Goal: Information Seeking & Learning: Learn about a topic

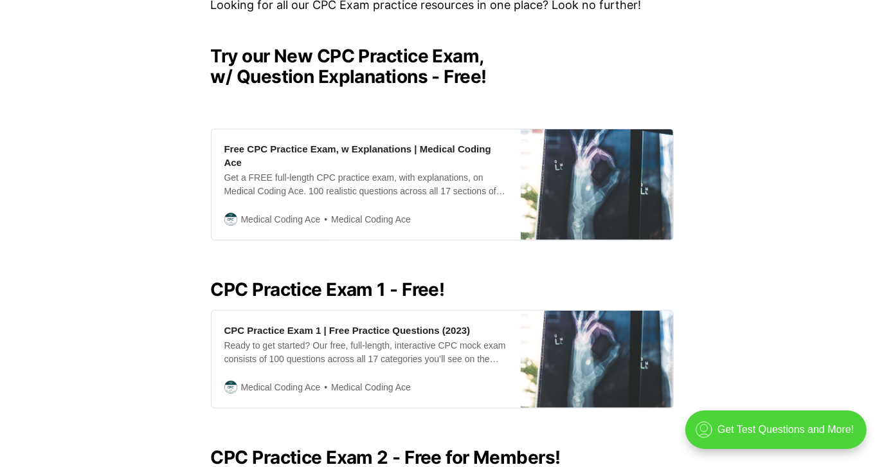
scroll to position [409, 0]
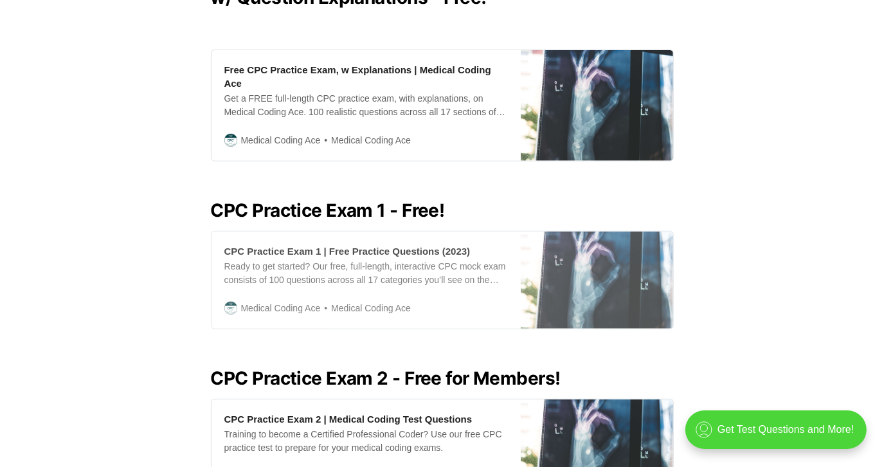
click at [290, 244] on div "CPC Practice Exam 1 | Free Practice Questions (2023)" at bounding box center [347, 251] width 246 height 14
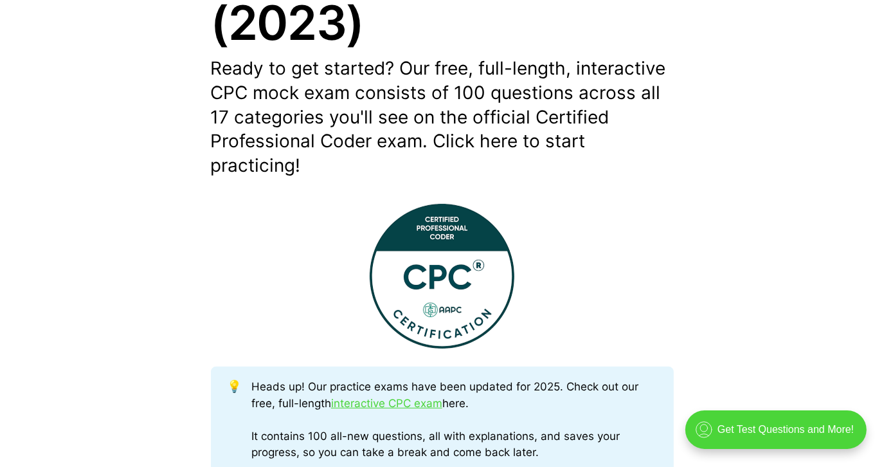
scroll to position [467, 0]
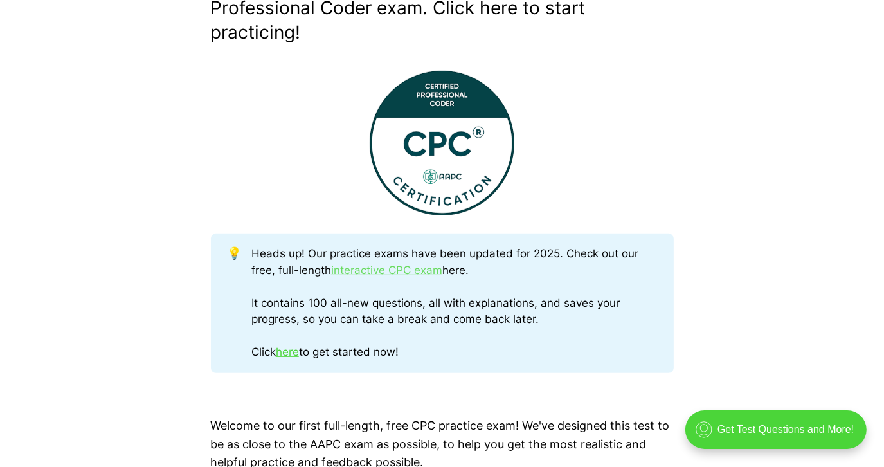
click at [356, 267] on link "interactive CPC exam" at bounding box center [386, 270] width 111 height 13
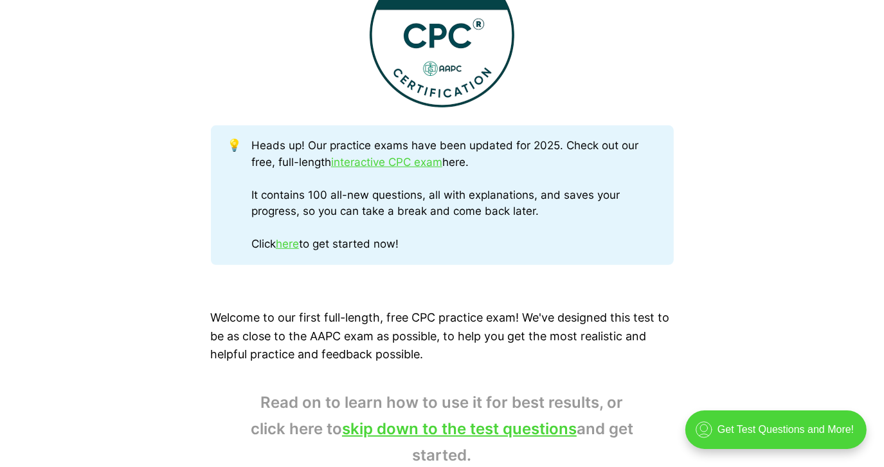
scroll to position [584, 0]
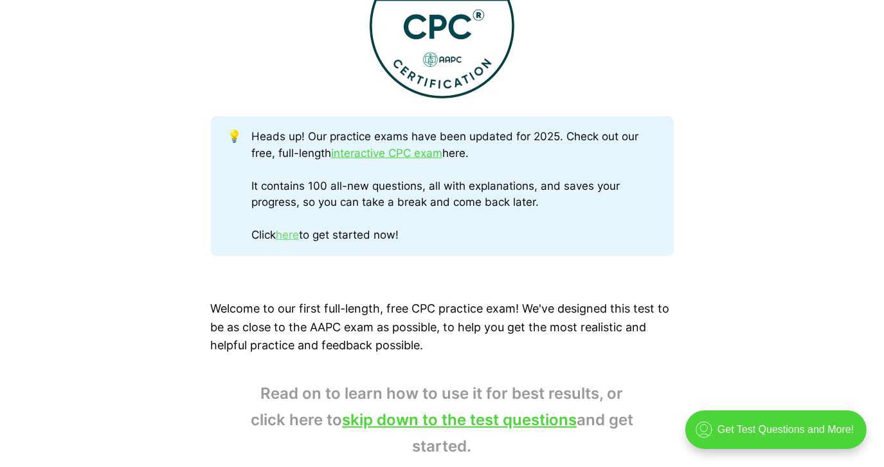
click at [291, 237] on link "here" at bounding box center [287, 234] width 23 height 13
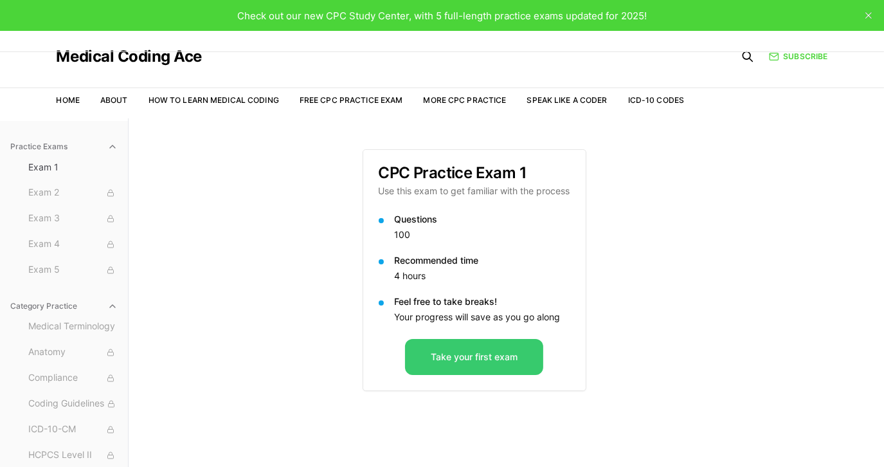
click at [449, 352] on button "Take your first exam" at bounding box center [474, 357] width 138 height 36
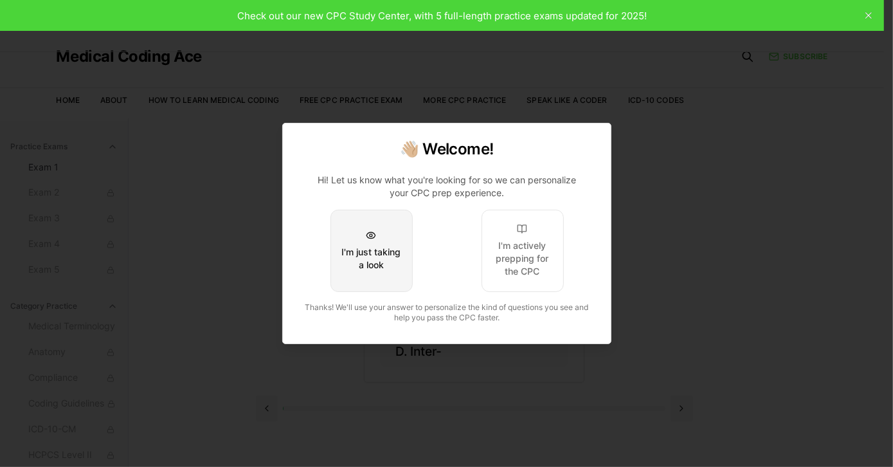
click at [376, 267] on div "I'm just taking a look" at bounding box center [371, 259] width 60 height 26
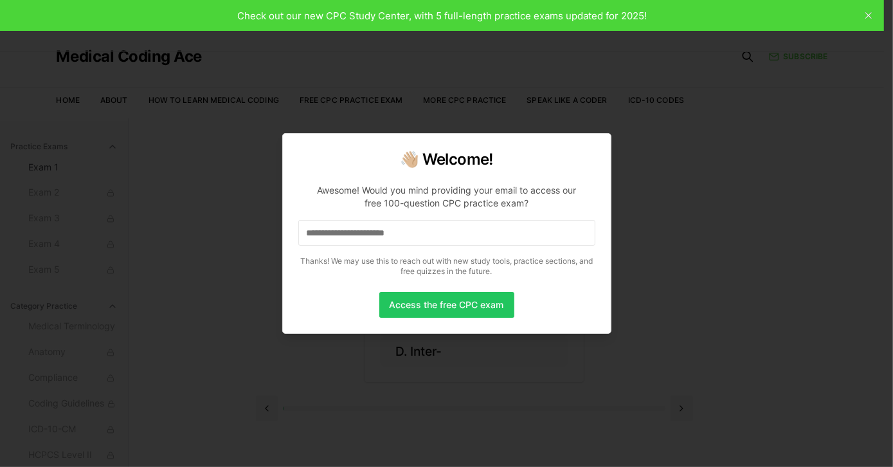
click at [388, 235] on input at bounding box center [446, 233] width 297 height 26
click at [385, 228] on input "*" at bounding box center [446, 233] width 297 height 26
click at [385, 228] on input "**" at bounding box center [446, 233] width 297 height 26
click at [385, 228] on input "***" at bounding box center [446, 233] width 297 height 26
click at [384, 228] on input "****" at bounding box center [446, 233] width 297 height 26
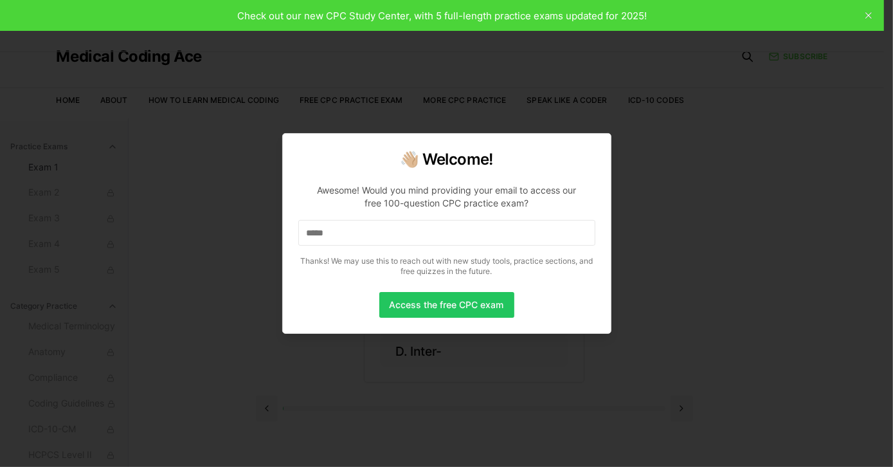
click at [368, 235] on input "*****" at bounding box center [446, 233] width 297 height 26
click at [360, 233] on input "******" at bounding box center [446, 233] width 297 height 26
click at [361, 233] on input "*******" at bounding box center [446, 233] width 297 height 26
click at [361, 233] on input "********" at bounding box center [446, 233] width 297 height 26
click at [361, 233] on input "*********" at bounding box center [446, 233] width 297 height 26
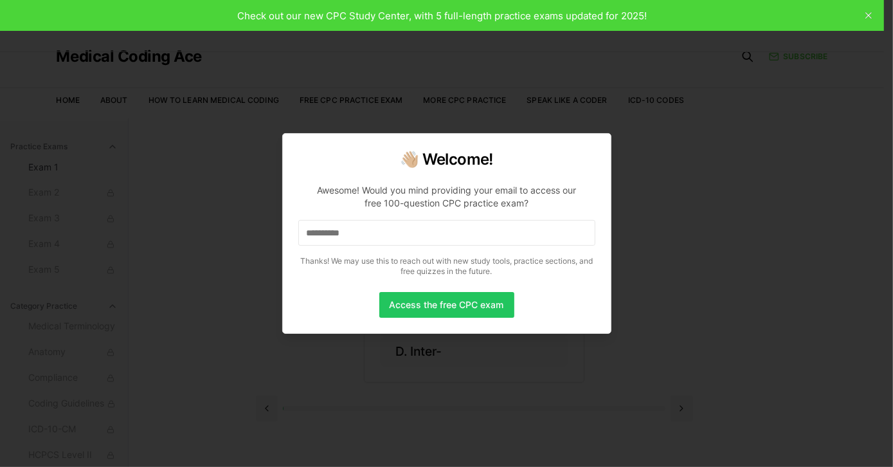
click at [361, 233] on input "**********" at bounding box center [446, 233] width 297 height 26
click at [201, 259] on div at bounding box center [446, 233] width 893 height 467
click at [866, 18] on div at bounding box center [446, 233] width 893 height 467
click at [871, 13] on div at bounding box center [446, 233] width 893 height 467
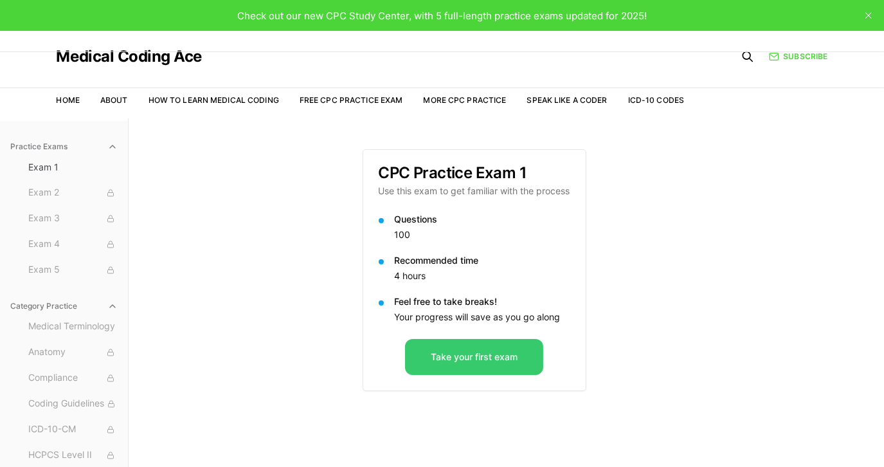
click at [496, 360] on button "Take your first exam" at bounding box center [474, 357] width 138 height 36
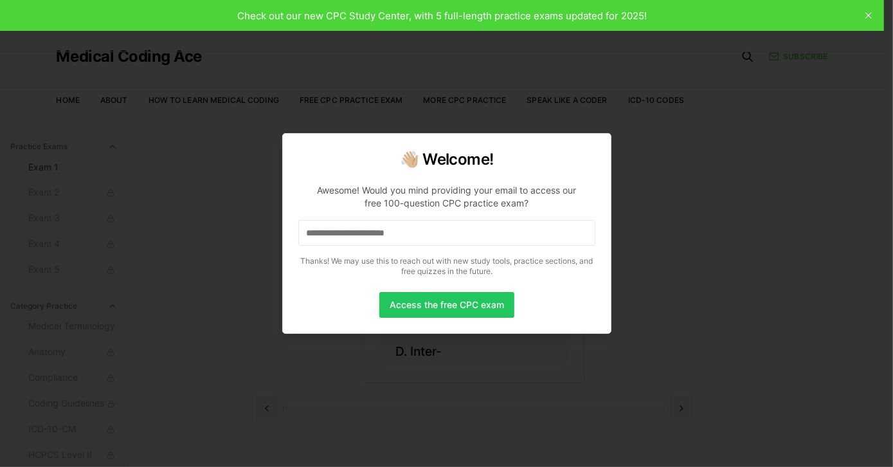
click at [376, 240] on input at bounding box center [446, 233] width 297 height 26
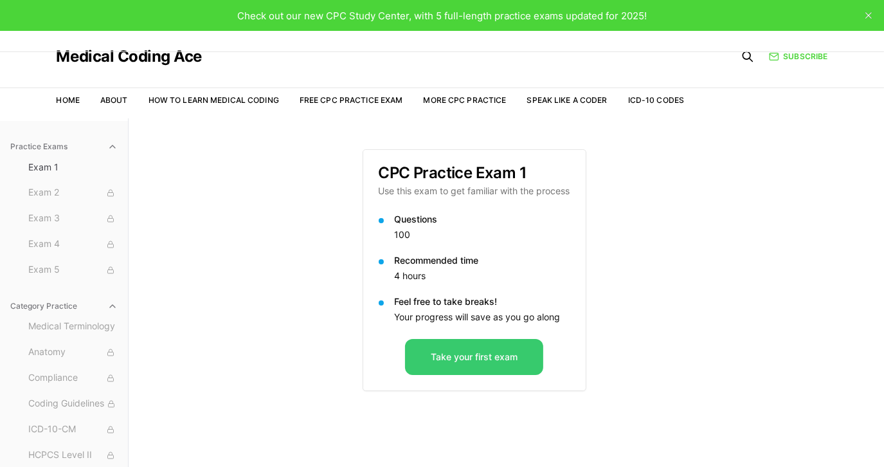
click at [473, 345] on button "Take your first exam" at bounding box center [474, 357] width 138 height 36
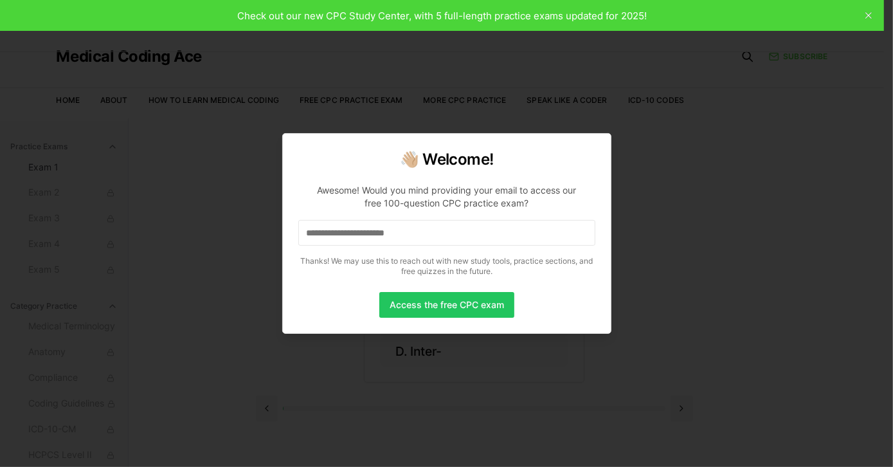
click at [412, 232] on input at bounding box center [446, 233] width 297 height 26
click at [416, 228] on input at bounding box center [446, 233] width 297 height 26
click at [410, 229] on input "*" at bounding box center [446, 233] width 297 height 26
click at [410, 229] on input "**" at bounding box center [446, 233] width 297 height 26
click at [410, 229] on input "***" at bounding box center [446, 233] width 297 height 26
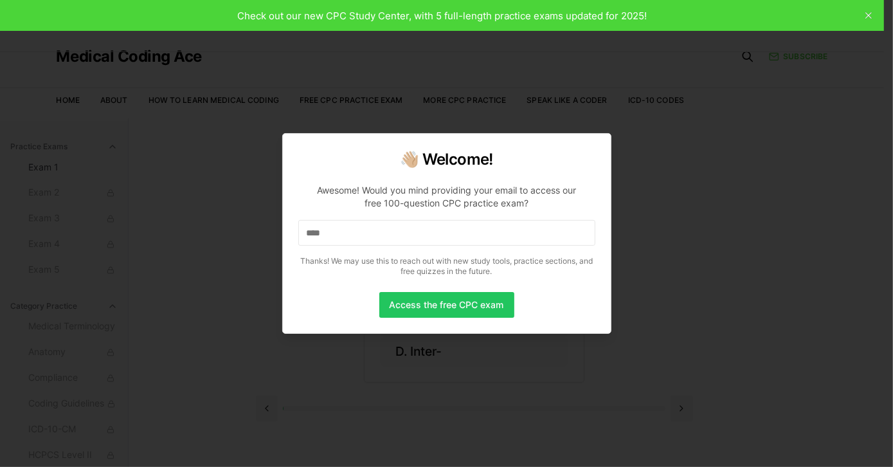
click at [410, 229] on input "****" at bounding box center [446, 233] width 297 height 26
click at [410, 229] on input "*****" at bounding box center [446, 233] width 297 height 26
click at [410, 229] on input "******" at bounding box center [446, 233] width 297 height 26
click at [410, 229] on input "*******" at bounding box center [446, 233] width 297 height 26
click at [395, 230] on input "********" at bounding box center [446, 233] width 297 height 26
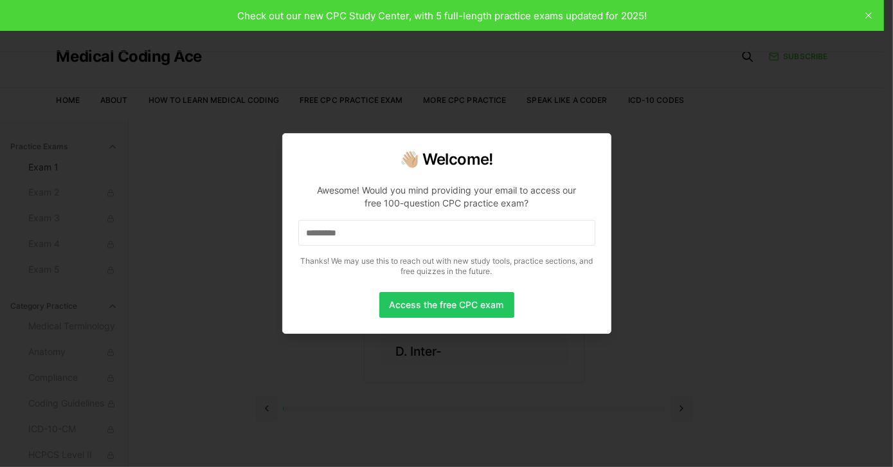
click at [397, 230] on input "*********" at bounding box center [446, 233] width 297 height 26
click at [397, 230] on input "**********" at bounding box center [446, 233] width 297 height 26
click at [397, 231] on input "**********" at bounding box center [446, 233] width 297 height 26
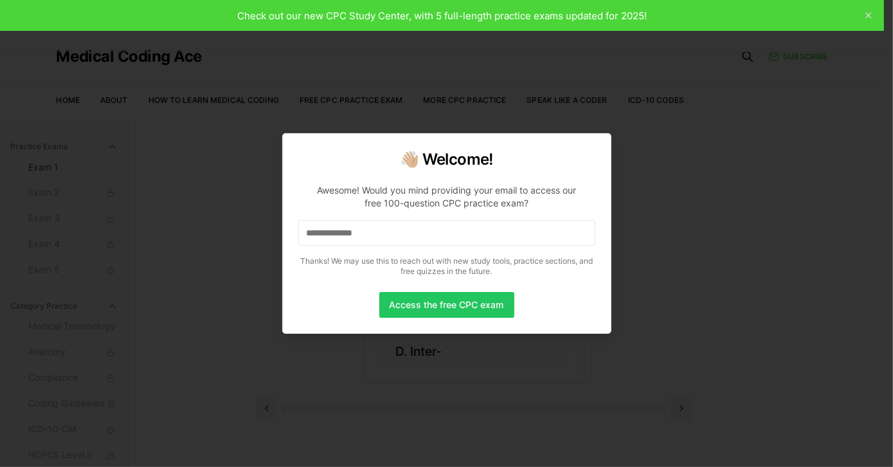
click at [397, 231] on input "**********" at bounding box center [446, 233] width 297 height 26
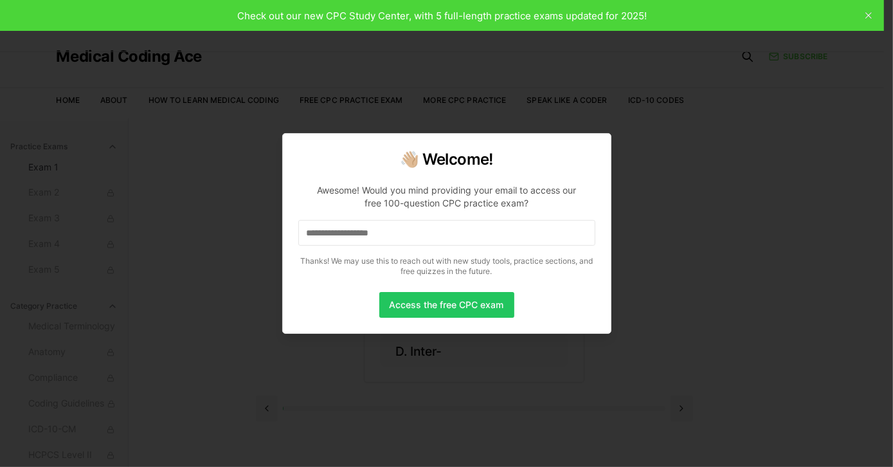
click at [397, 231] on input "**********" at bounding box center [446, 233] width 297 height 26
click at [414, 303] on button "Access the free CPC exam" at bounding box center [446, 305] width 135 height 26
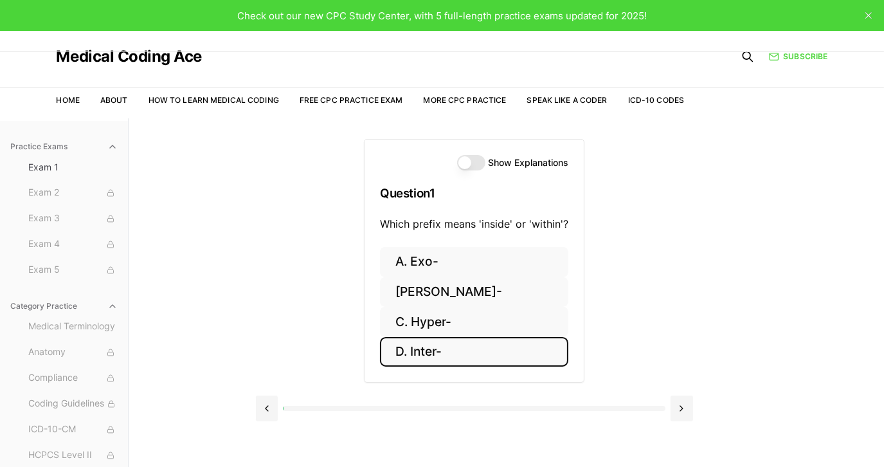
click at [453, 348] on button "D. Inter-" at bounding box center [474, 352] width 188 height 30
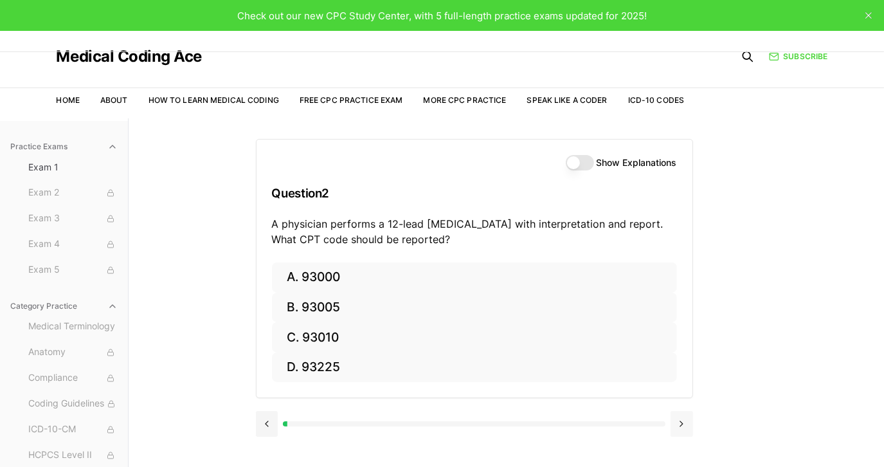
click at [682, 425] on button at bounding box center [682, 424] width 23 height 26
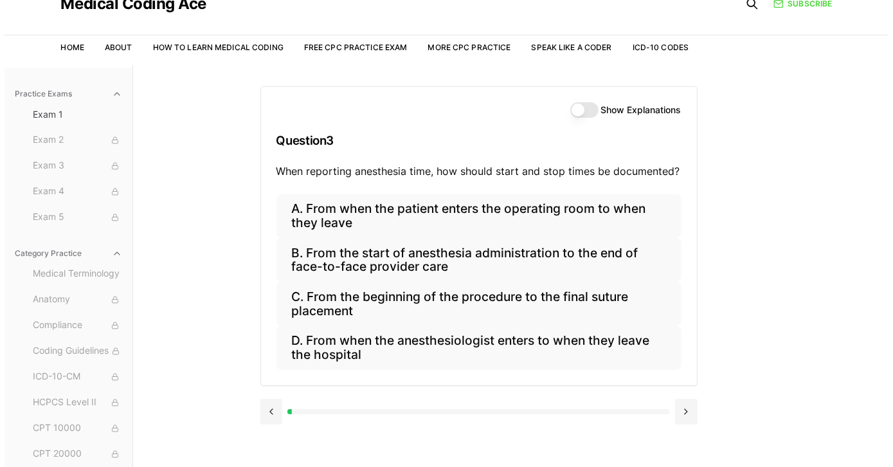
scroll to position [118, 0]
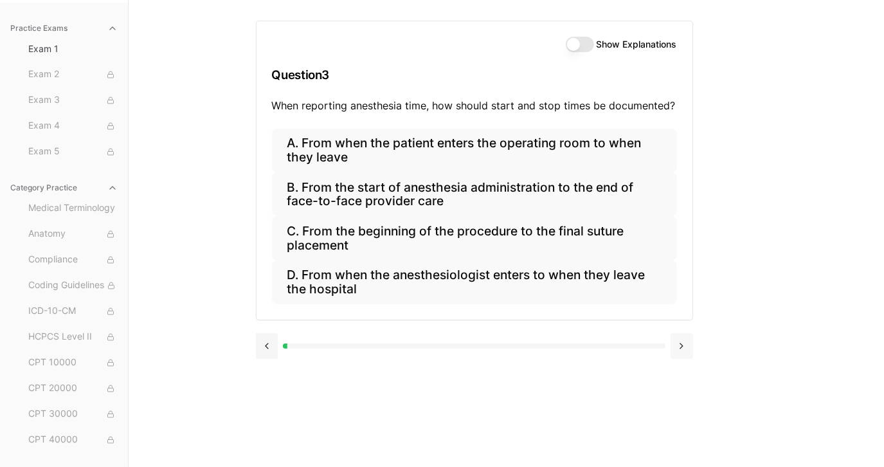
click at [680, 350] on button at bounding box center [682, 346] width 23 height 26
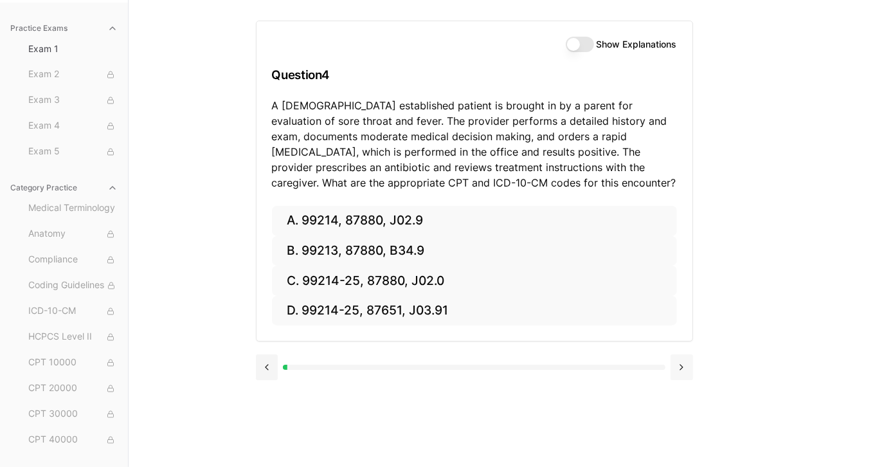
click at [683, 366] on button at bounding box center [682, 367] width 23 height 26
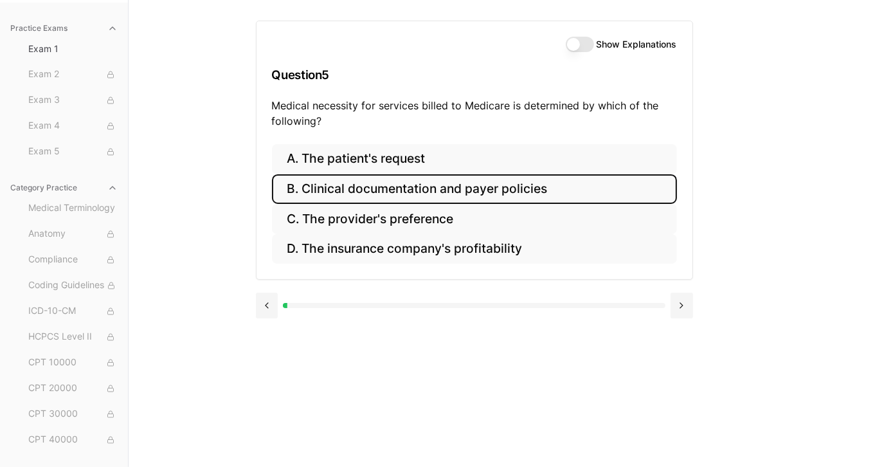
click at [443, 191] on button "B. Clinical documentation and payer policies" at bounding box center [474, 189] width 405 height 30
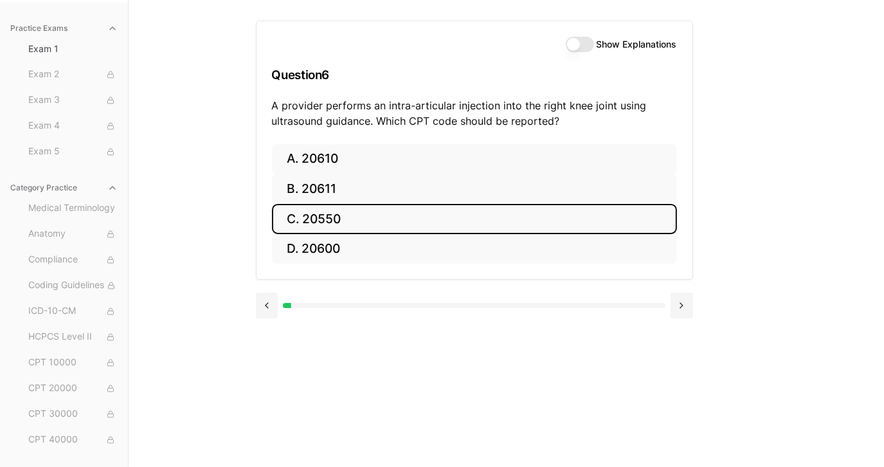
click at [410, 219] on button "C. 20550" at bounding box center [474, 219] width 405 height 30
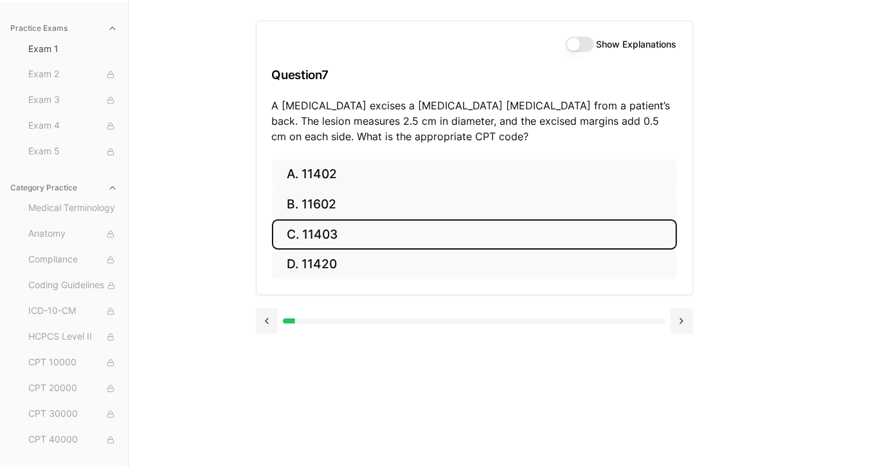
click at [410, 219] on button "C. 11403" at bounding box center [474, 234] width 405 height 30
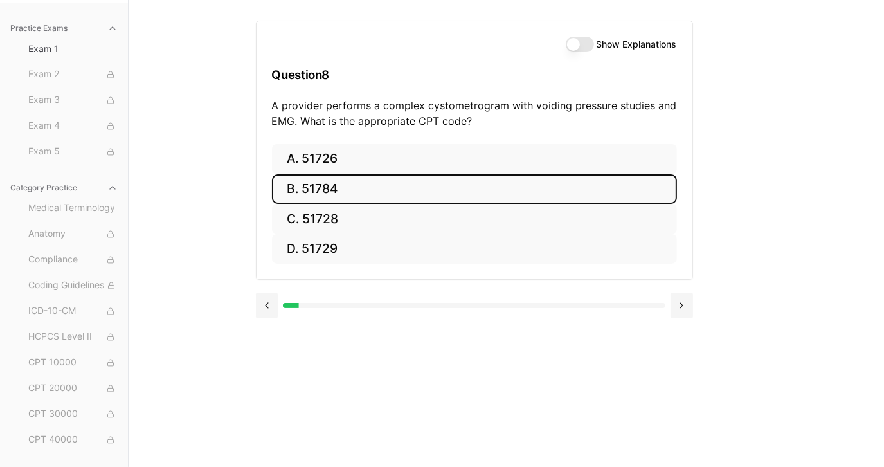
click at [399, 198] on button "B. 51784" at bounding box center [474, 189] width 405 height 30
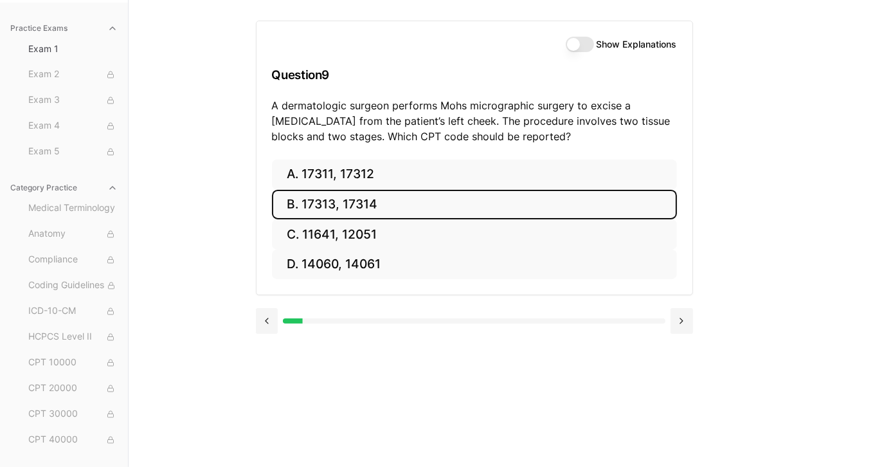
click at [399, 198] on button "B. 17313, 17314" at bounding box center [474, 205] width 405 height 30
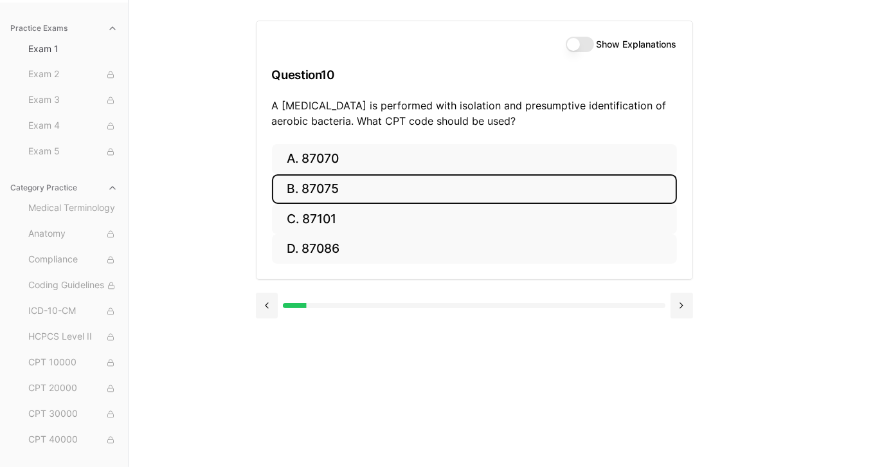
click at [399, 198] on button "B. 87075" at bounding box center [474, 189] width 405 height 30
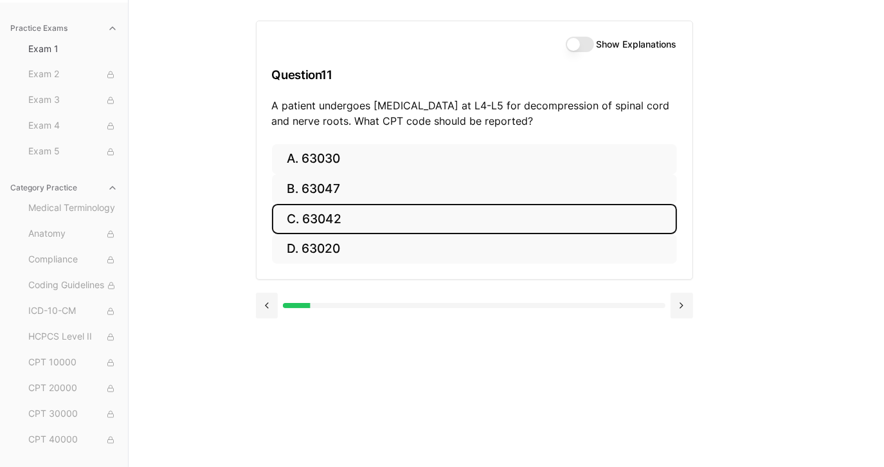
click at [394, 210] on button "C. 63042" at bounding box center [474, 219] width 405 height 30
click at [393, 208] on button "C. E10.9" at bounding box center [474, 219] width 405 height 30
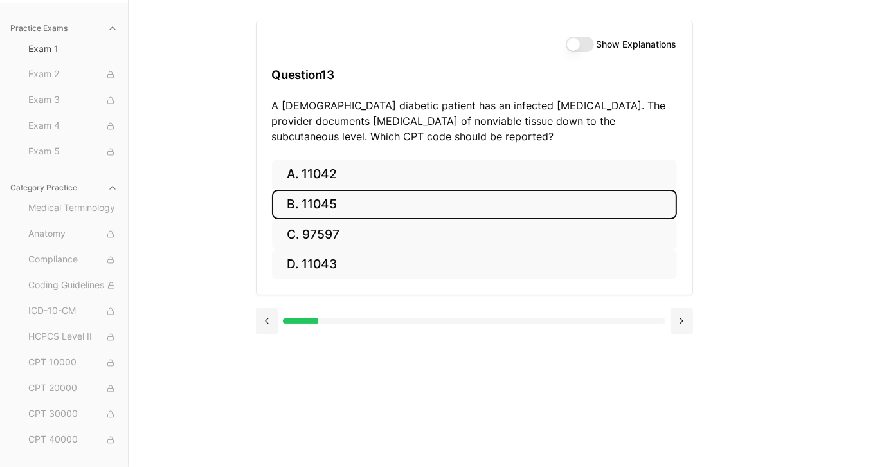
click at [392, 204] on button "B. 11045" at bounding box center [474, 205] width 405 height 30
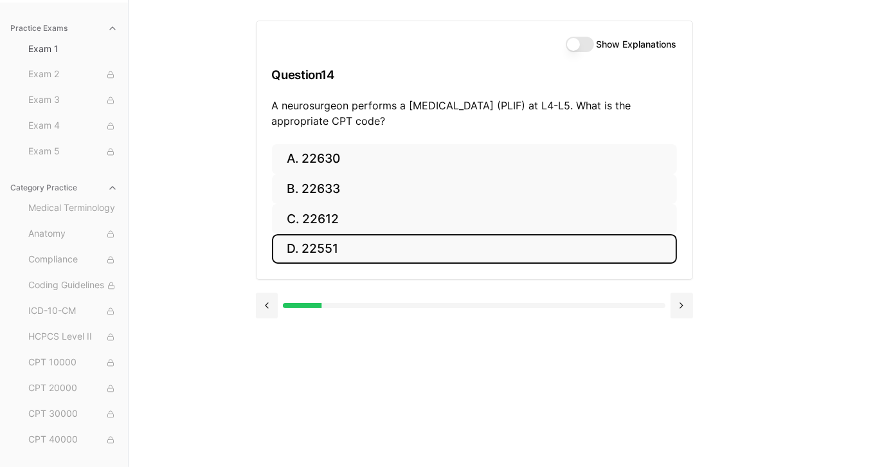
click at [364, 239] on button "D. 22551" at bounding box center [474, 249] width 405 height 30
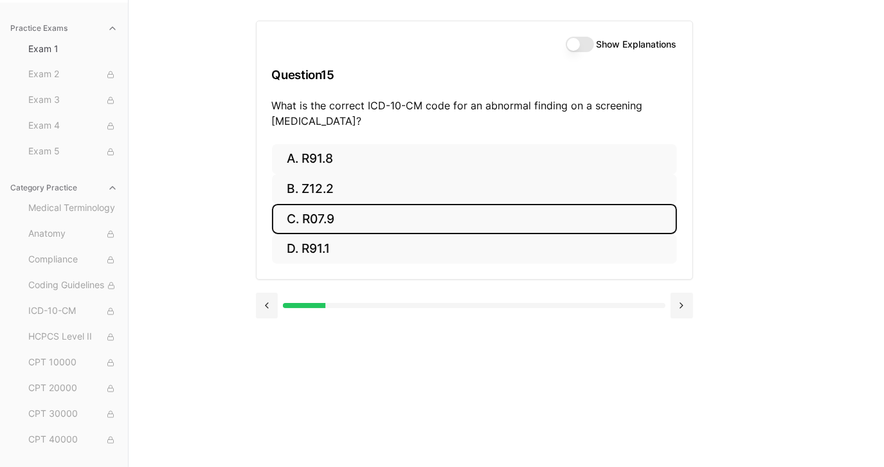
click at [364, 213] on button "C. R07.9" at bounding box center [474, 219] width 405 height 30
click at [365, 204] on button "C. 61000" at bounding box center [474, 219] width 405 height 30
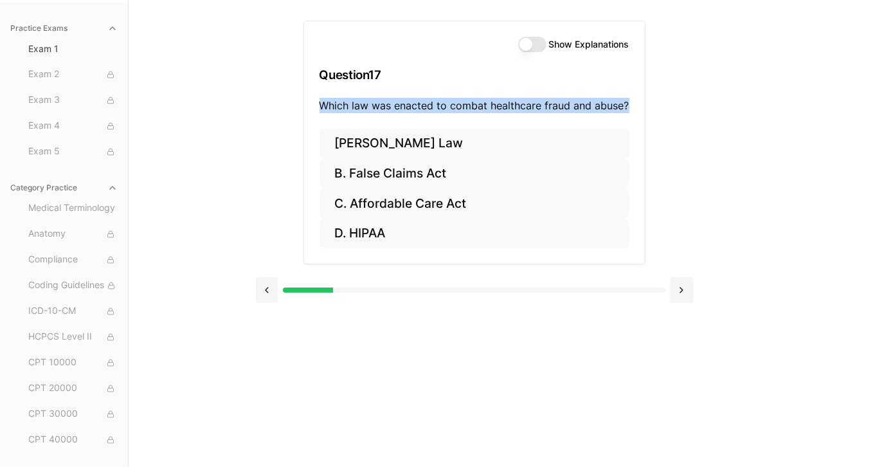
drag, startPoint x: 321, startPoint y: 100, endPoint x: 634, endPoint y: 109, distance: 313.3
click at [634, 109] on div "Show Explanations Question 17 Which law was enacted to combat healthcare fraud …" at bounding box center [474, 74] width 341 height 107
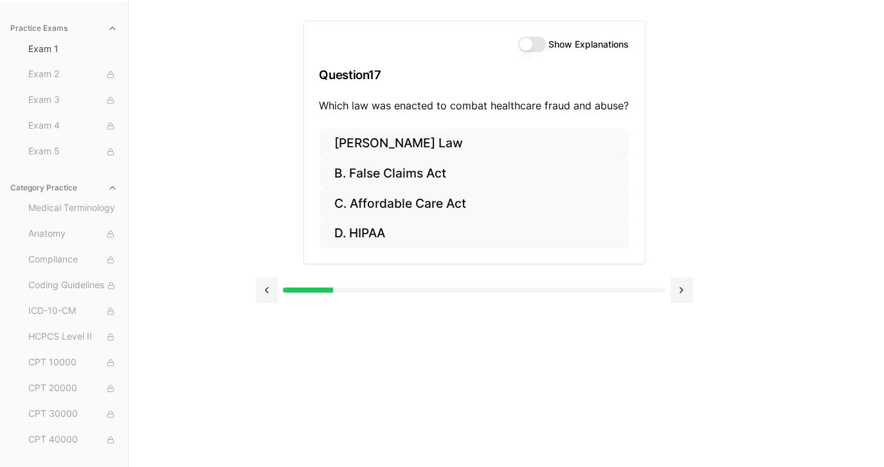
click at [226, 179] on div "Practice Exams Exam 1 Exam 2 Exam 3 Exam 4 Exam 5 Category Practice Medical Ter…" at bounding box center [442, 233] width 884 height 467
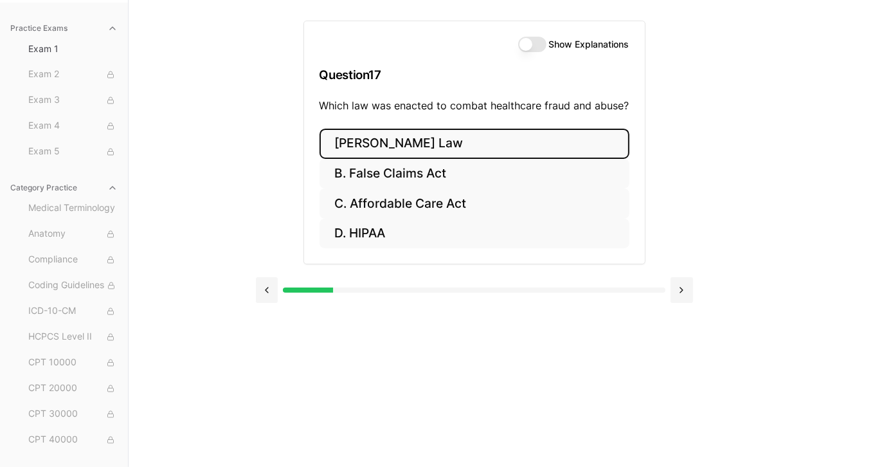
click at [388, 140] on button "[PERSON_NAME] Law" at bounding box center [475, 144] width 310 height 30
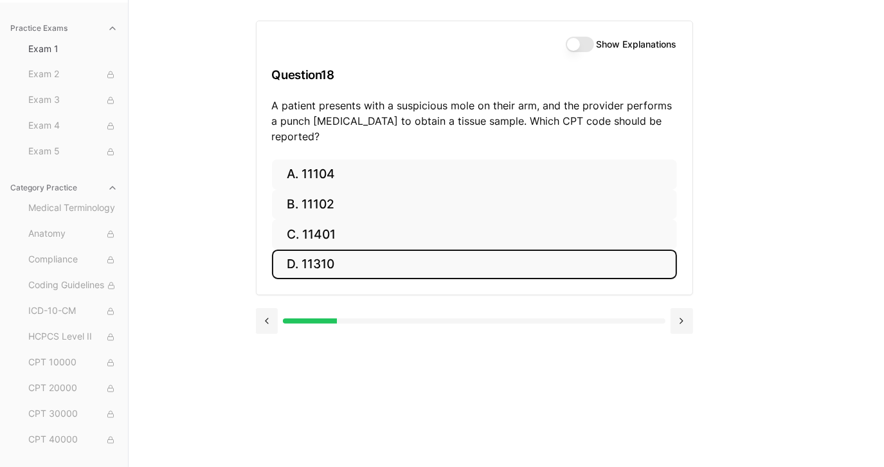
click at [352, 251] on button "D. 11310" at bounding box center [474, 264] width 405 height 30
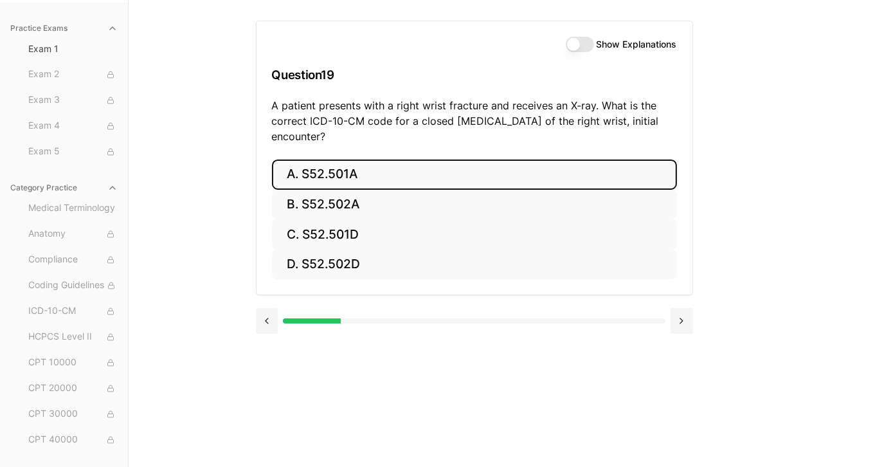
click at [352, 176] on button "A. S52.501A" at bounding box center [474, 174] width 405 height 30
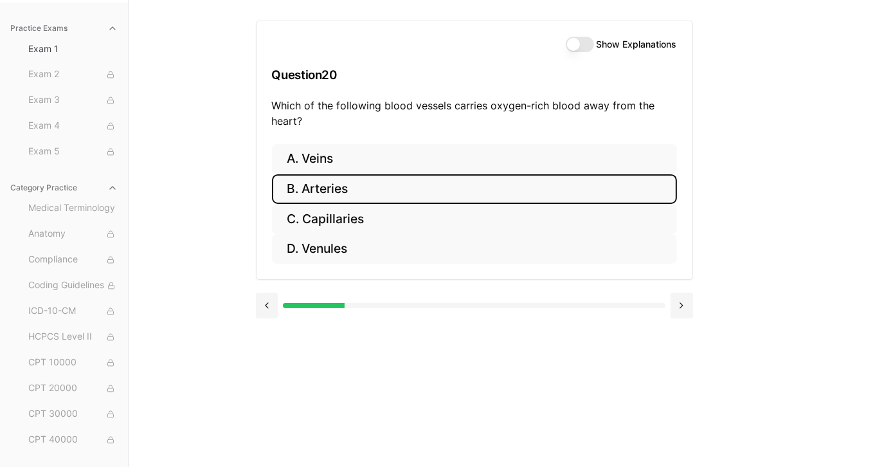
click at [337, 191] on button "B. Arteries" at bounding box center [474, 189] width 405 height 30
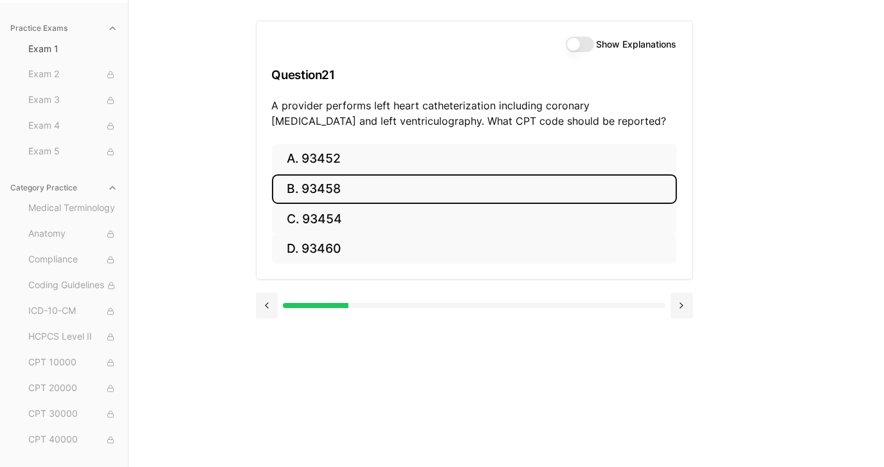
click at [324, 179] on button "B. 93458" at bounding box center [474, 189] width 405 height 30
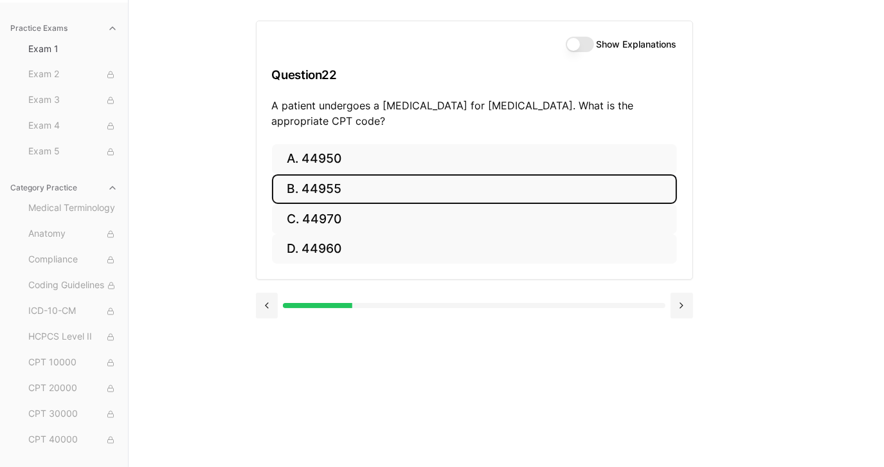
click at [325, 183] on button "B. 44955" at bounding box center [474, 189] width 405 height 30
click at [324, 185] on button "B. 95908" at bounding box center [474, 189] width 405 height 30
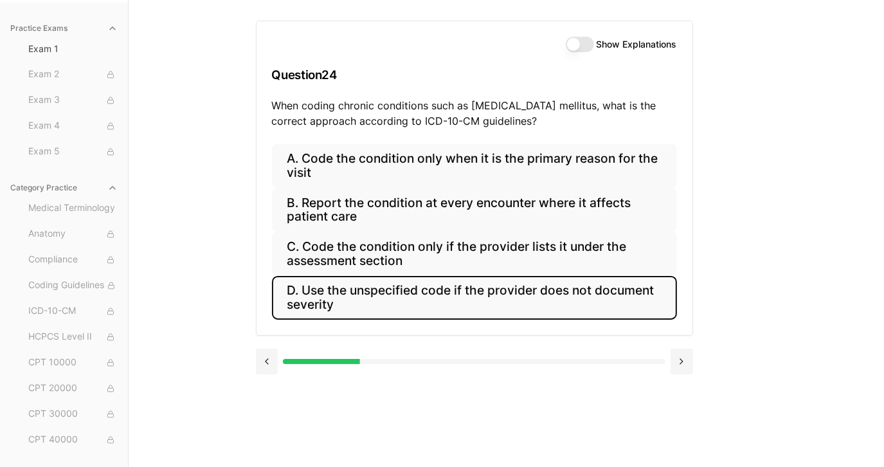
click at [448, 301] on button "D. Use the unspecified code if the provider does not document severity" at bounding box center [474, 298] width 405 height 44
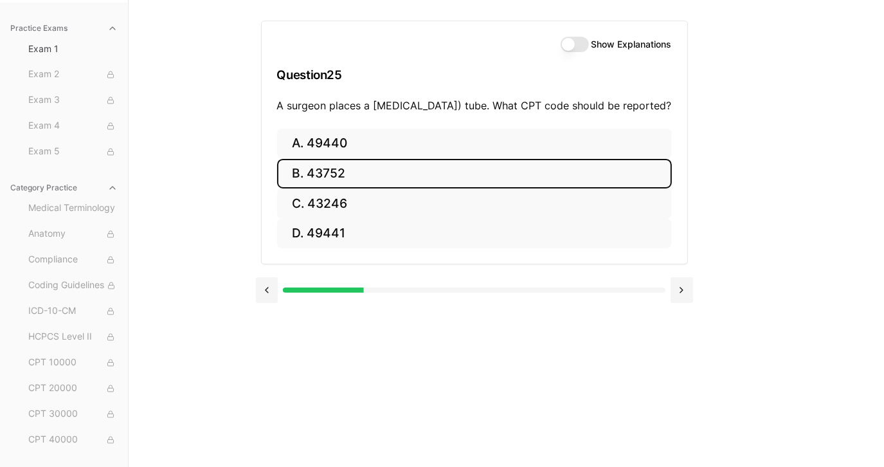
click at [341, 189] on button "B. 43752" at bounding box center [474, 174] width 395 height 30
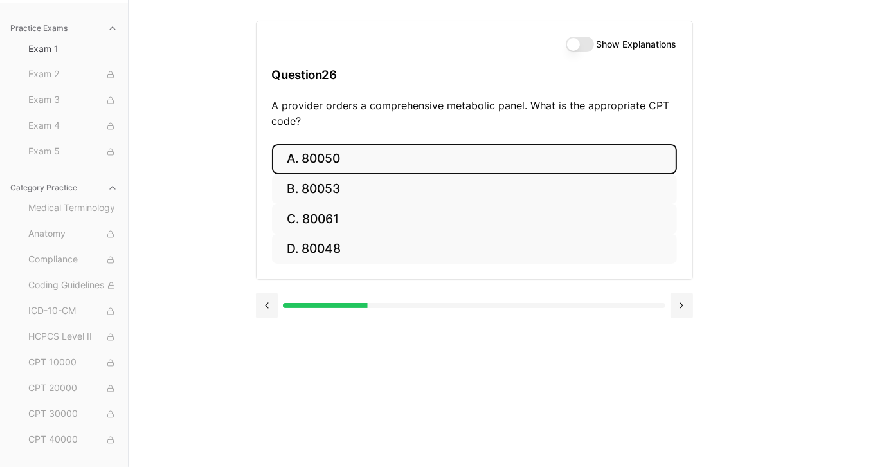
click at [330, 157] on button "A. 80050" at bounding box center [474, 159] width 405 height 30
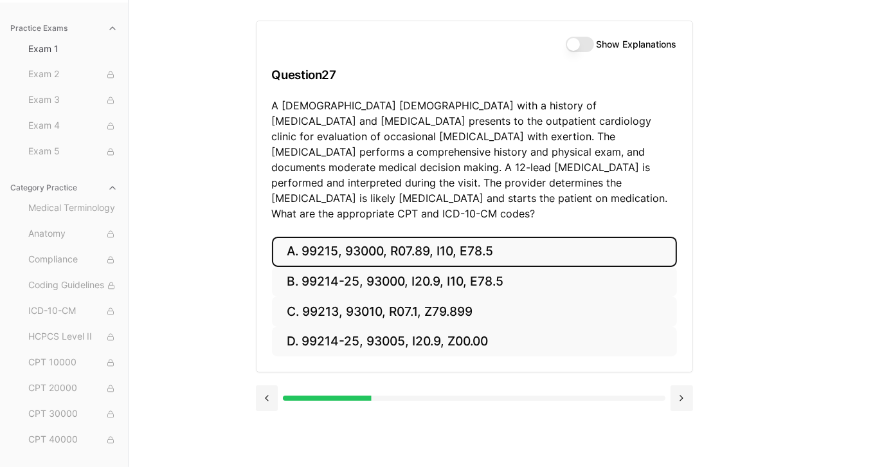
click at [350, 239] on button "A. 99215, 93000, R07.89, I10, E78.5" at bounding box center [474, 252] width 405 height 30
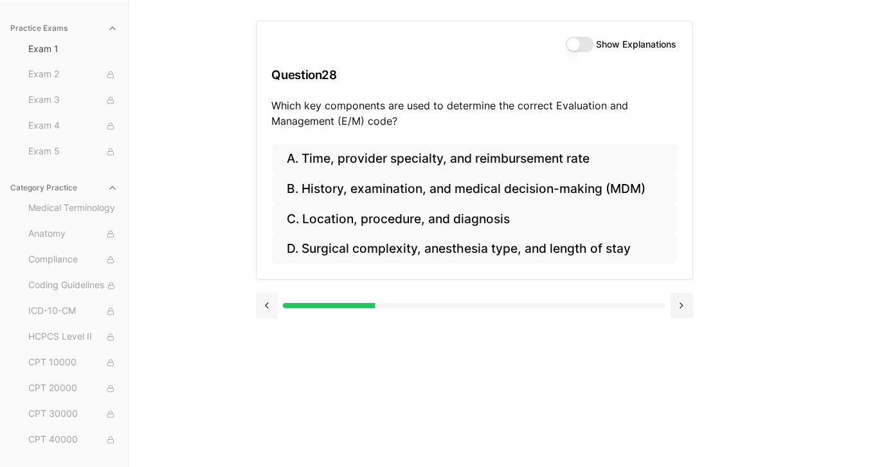
click at [269, 300] on button at bounding box center [267, 306] width 23 height 26
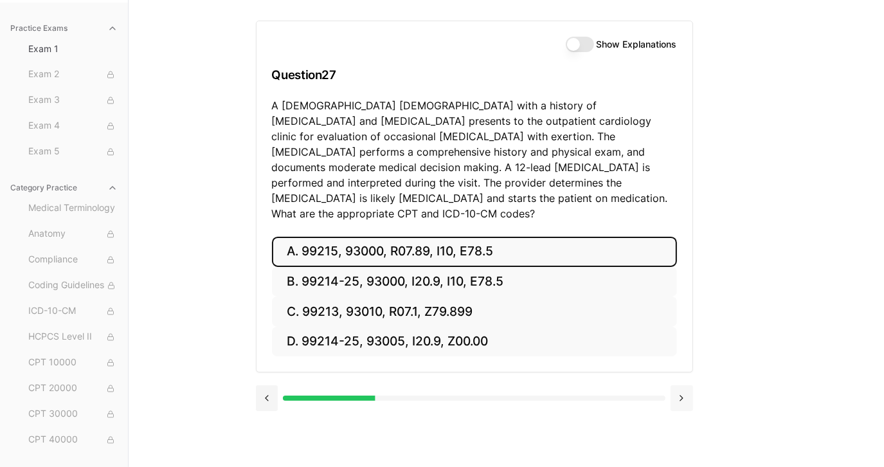
click at [682, 385] on button at bounding box center [682, 398] width 23 height 26
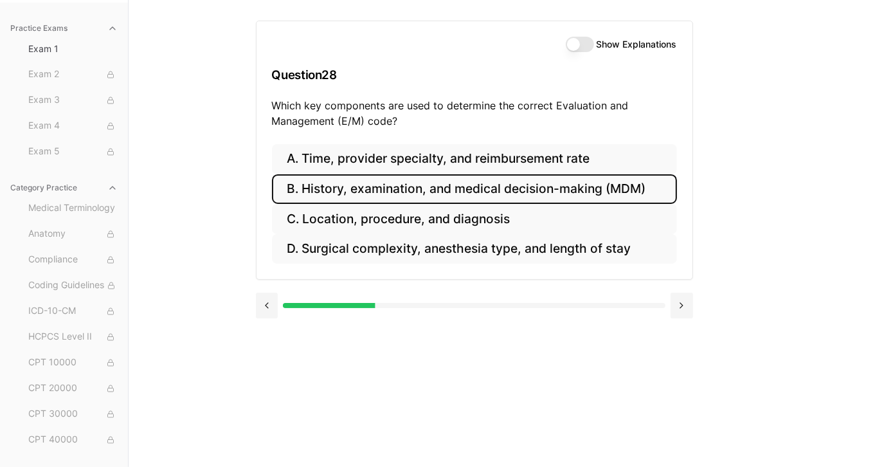
click at [397, 188] on button "B. History, examination, and medical decision-making (MDM)" at bounding box center [474, 189] width 405 height 30
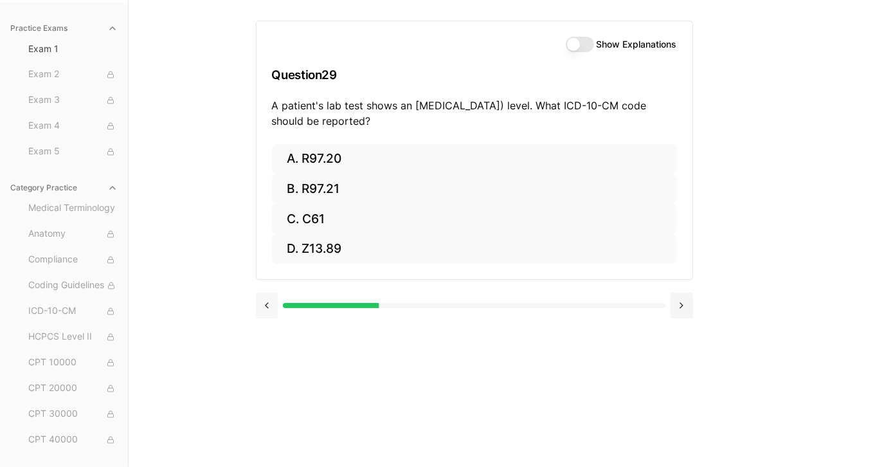
click at [269, 300] on button at bounding box center [267, 306] width 23 height 26
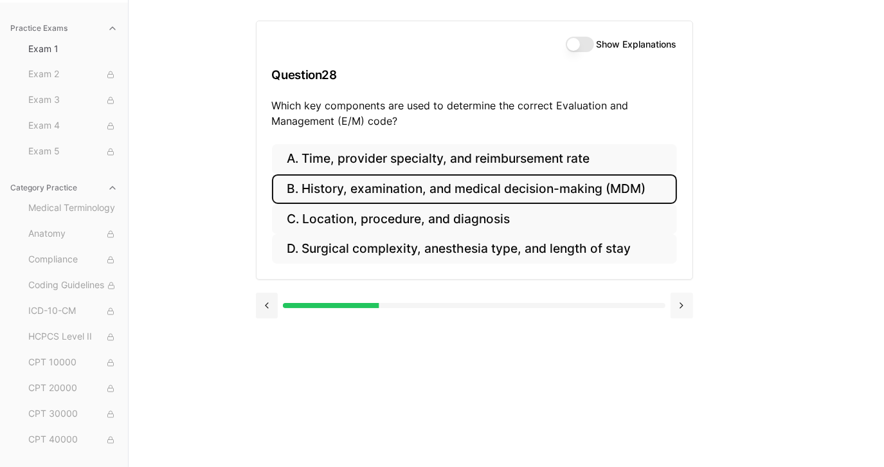
click at [676, 303] on button at bounding box center [682, 306] width 23 height 26
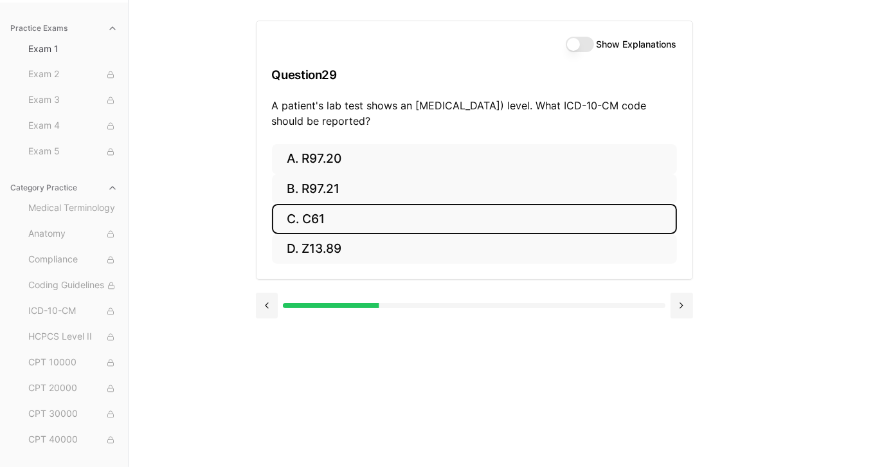
click at [501, 210] on button "C. C61" at bounding box center [474, 219] width 405 height 30
click at [501, 210] on button "C. Z00.00" at bounding box center [474, 219] width 405 height 30
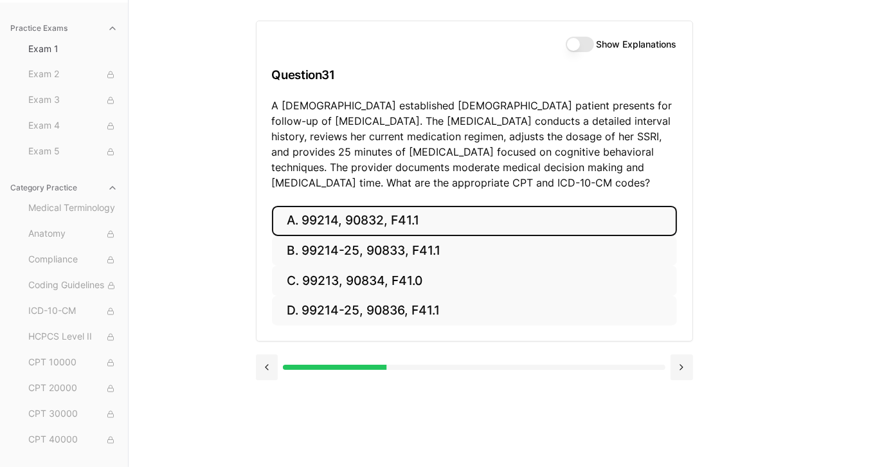
click at [484, 215] on button "A. 99214, 90832, F41.1" at bounding box center [474, 221] width 405 height 30
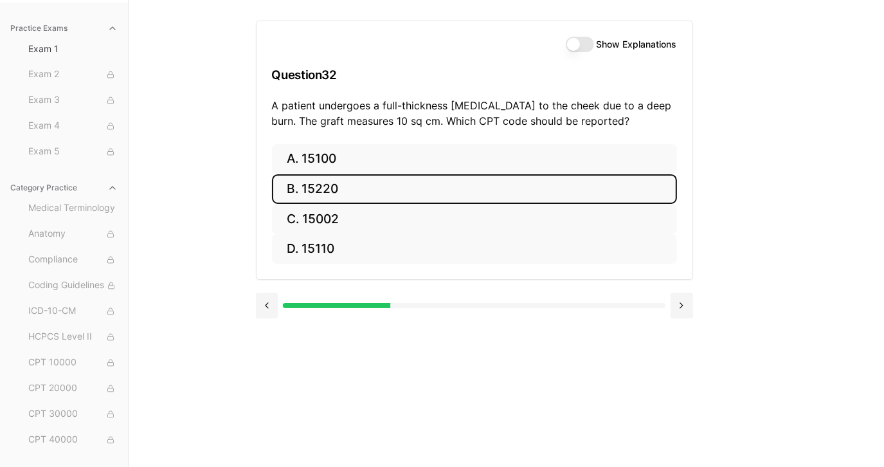
click at [469, 199] on button "B. 15220" at bounding box center [474, 189] width 405 height 30
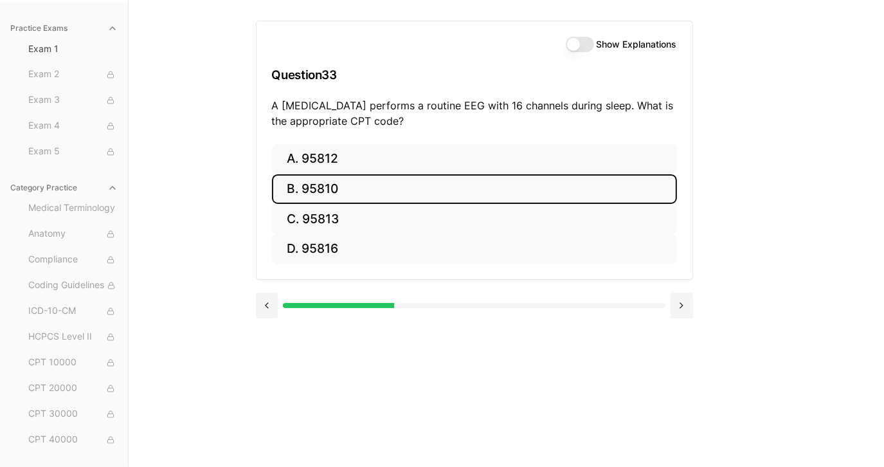
click at [469, 199] on button "B. 95810" at bounding box center [474, 189] width 405 height 30
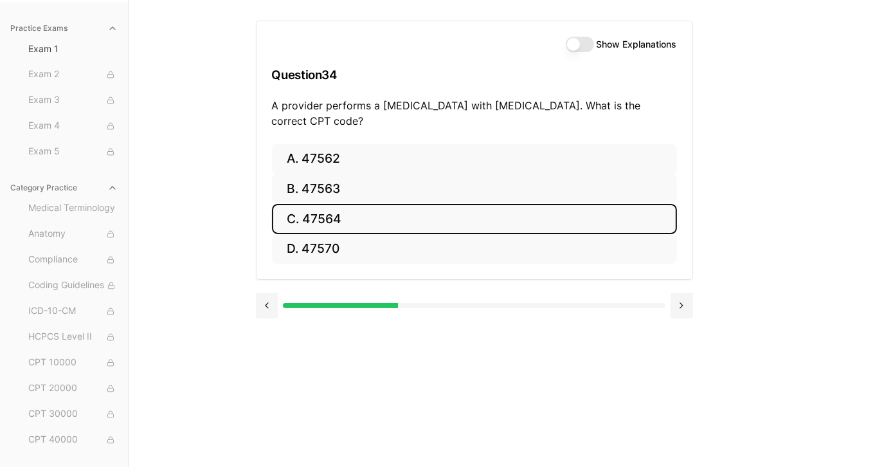
click at [464, 218] on button "C. 47564" at bounding box center [474, 219] width 405 height 30
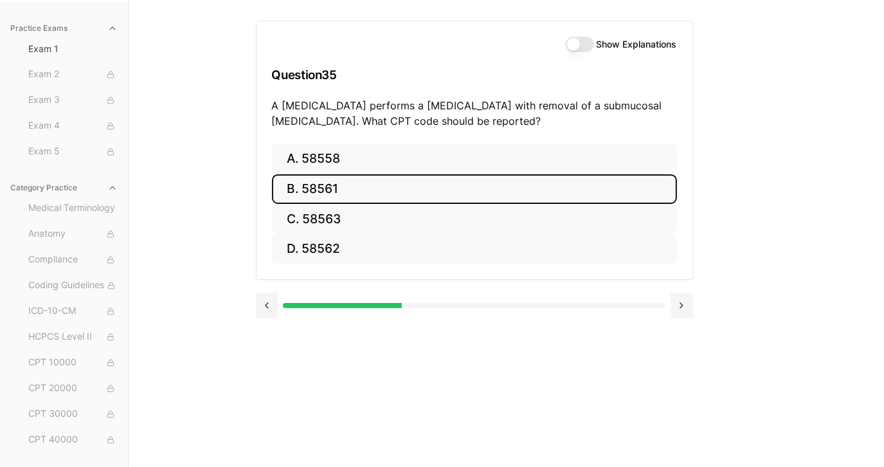
click at [449, 194] on button "B. 58561" at bounding box center [474, 189] width 405 height 30
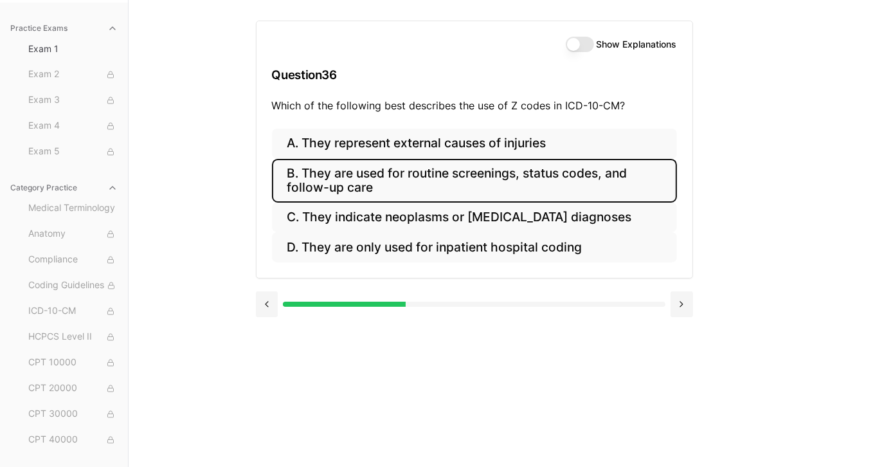
click at [449, 194] on button "B. They are used for routine screenings, status codes, and follow-up care" at bounding box center [474, 181] width 405 height 44
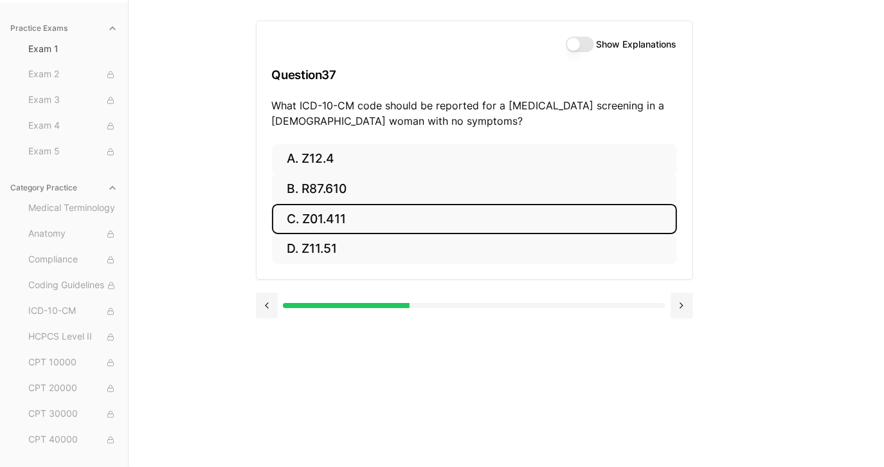
click at [370, 204] on button "C. Z01.411" at bounding box center [474, 219] width 405 height 30
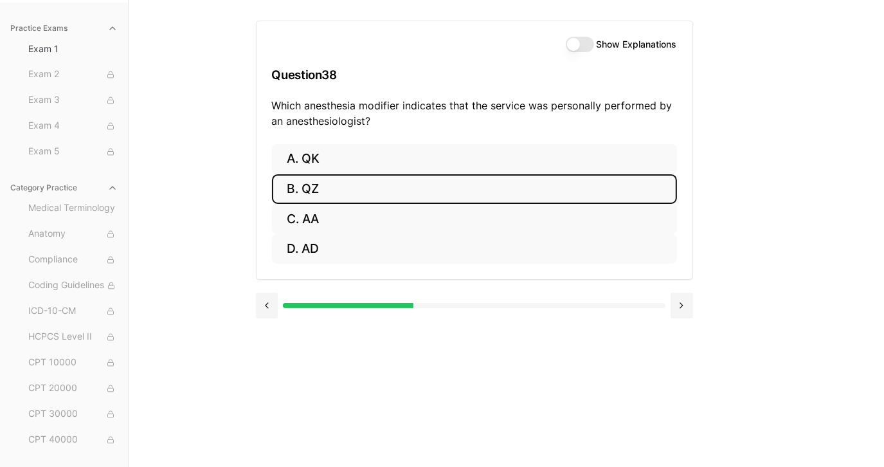
click at [364, 189] on button "B. QZ" at bounding box center [474, 189] width 405 height 30
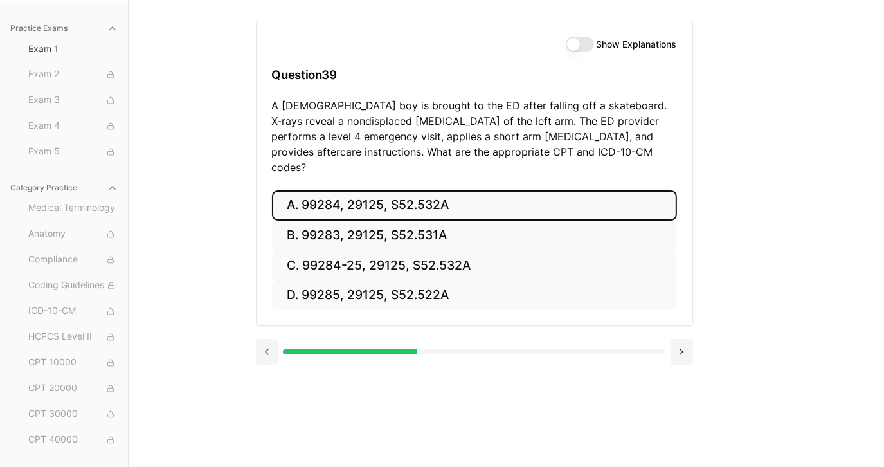
click at [364, 190] on button "A. 99284, 29125, S52.532A" at bounding box center [474, 205] width 405 height 30
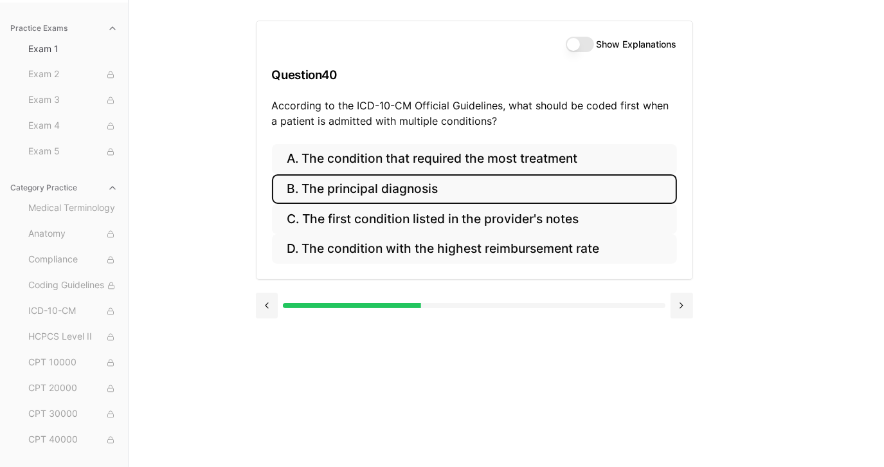
click at [366, 193] on button "B. The principal diagnosis" at bounding box center [474, 189] width 405 height 30
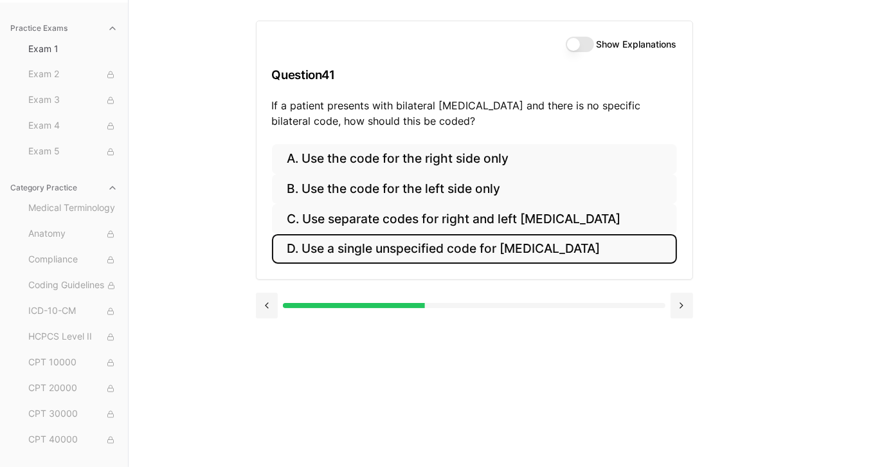
click at [404, 251] on button "D. Use a single unspecified code for [MEDICAL_DATA]" at bounding box center [474, 249] width 405 height 30
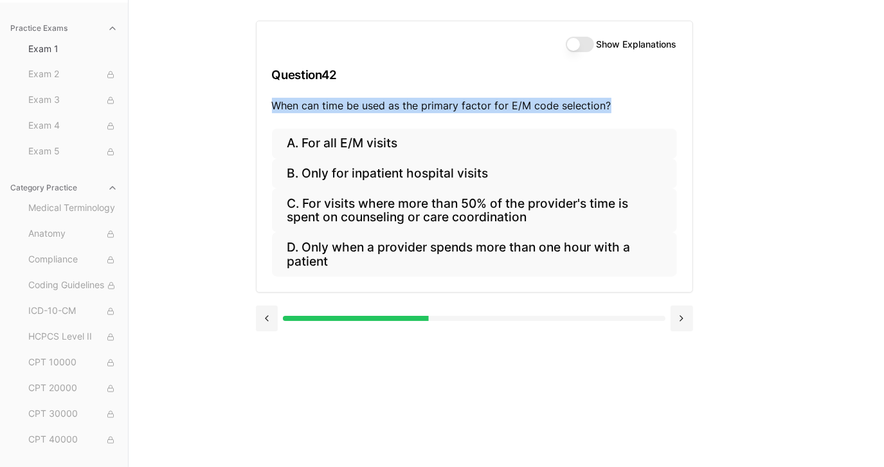
drag, startPoint x: 595, startPoint y: 104, endPoint x: 272, endPoint y: 113, distance: 323.6
click at [272, 113] on div "Show Explanations Question 42 When can time be used as the primary factor for E…" at bounding box center [475, 74] width 436 height 107
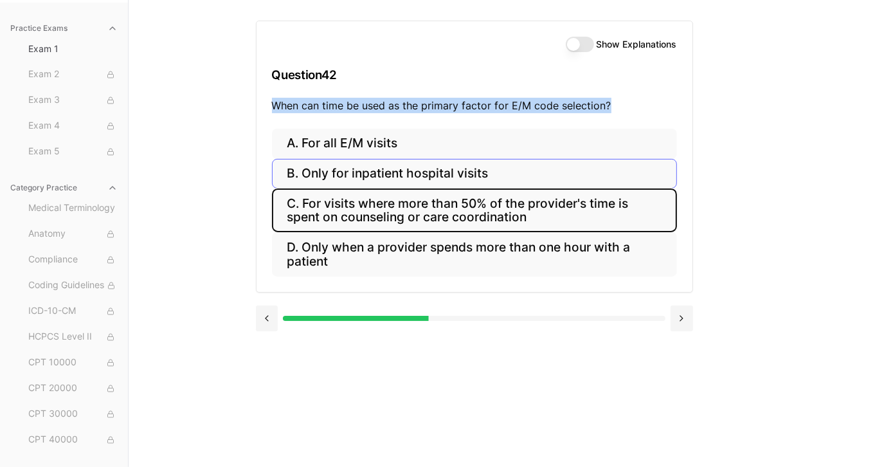
click at [326, 199] on button "C. For visits where more than 50% of the provider's time is spent on counseling…" at bounding box center [474, 210] width 405 height 44
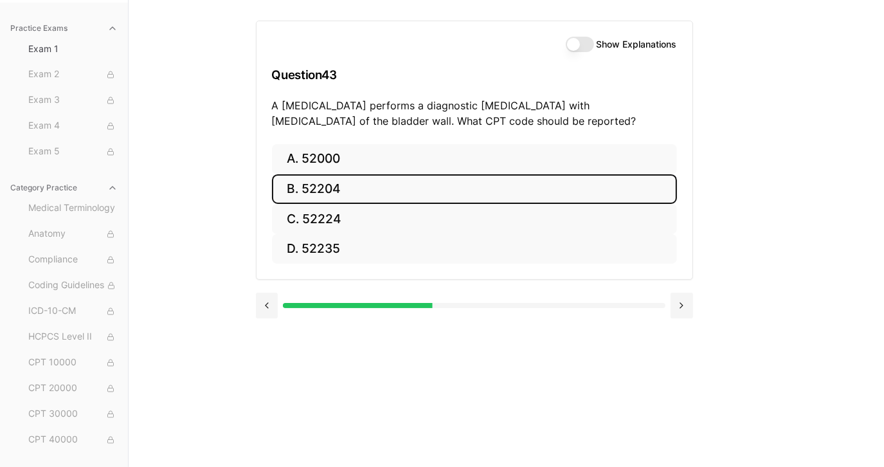
click at [319, 183] on button "B. 52204" at bounding box center [474, 189] width 405 height 30
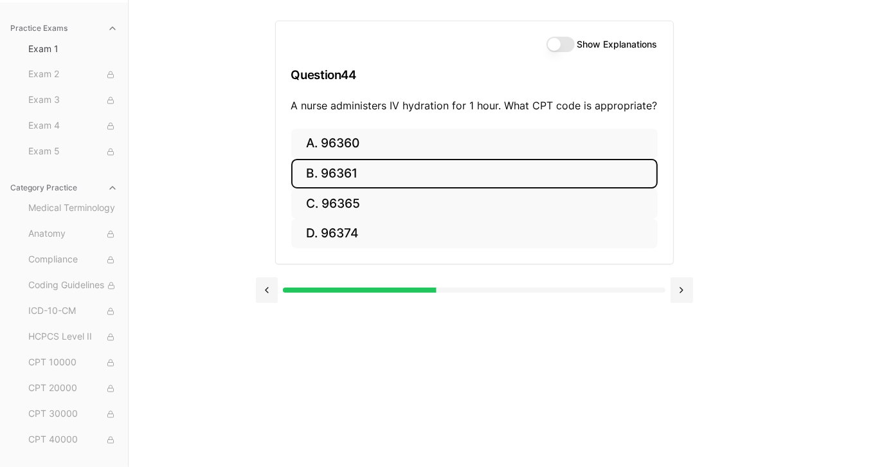
click at [319, 183] on button "B. 96361" at bounding box center [474, 174] width 366 height 30
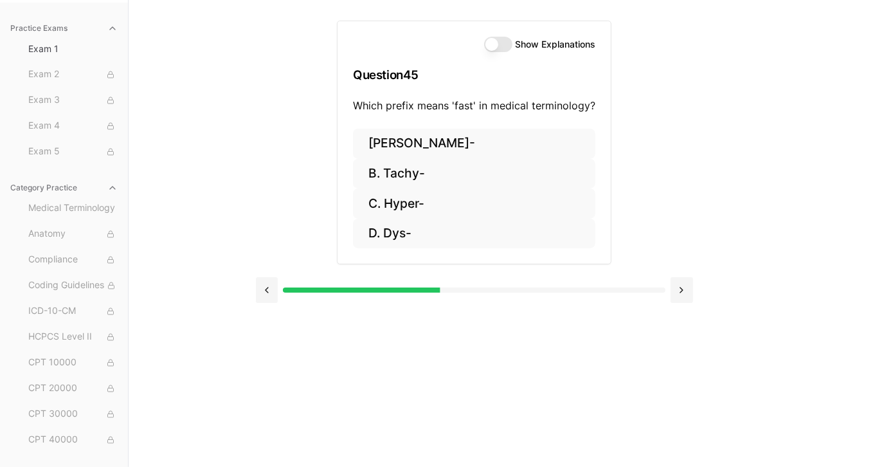
click at [401, 104] on p "Which prefix means 'fast' in medical terminology?" at bounding box center [474, 105] width 242 height 15
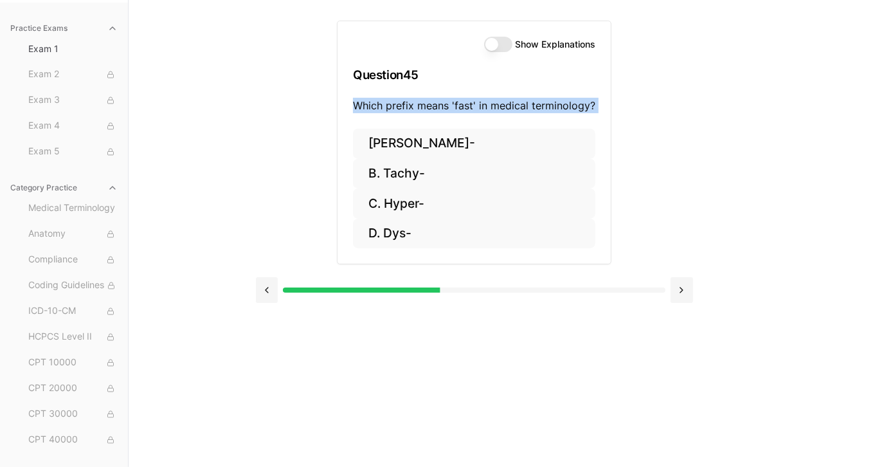
click at [401, 104] on p "Which prefix means 'fast' in medical terminology?" at bounding box center [474, 105] width 242 height 15
click at [414, 172] on button "B. Tachy-" at bounding box center [474, 174] width 242 height 30
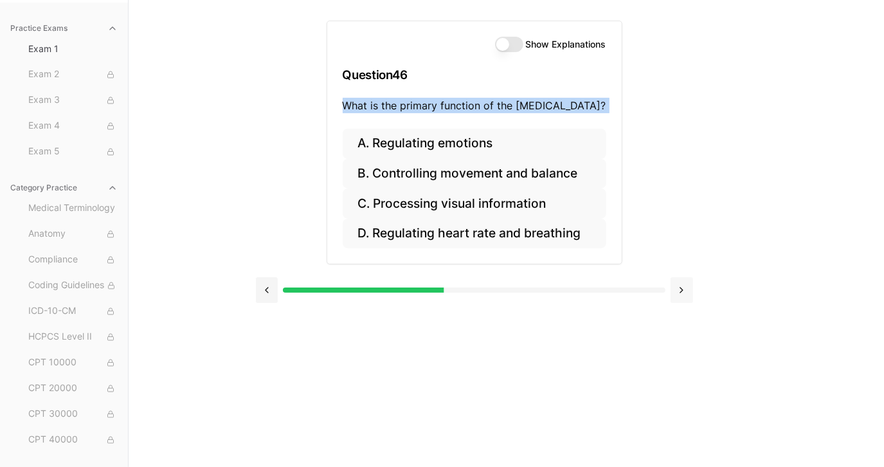
click at [684, 286] on button at bounding box center [682, 290] width 23 height 26
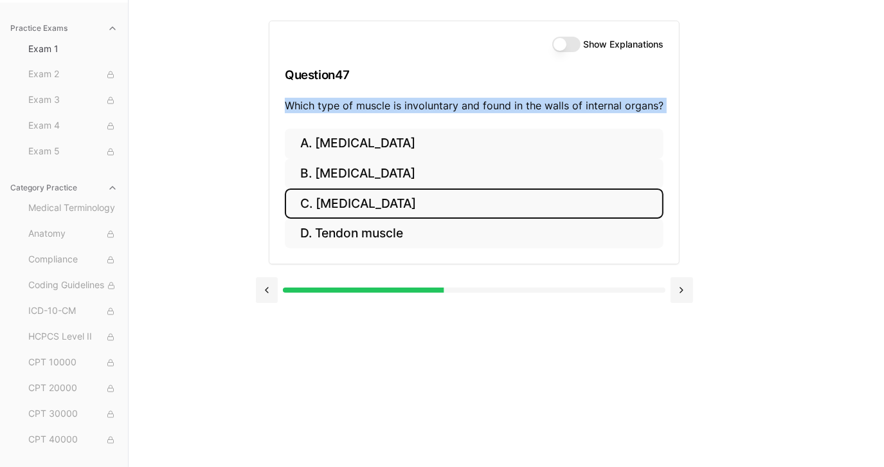
click at [399, 203] on button "C. [MEDICAL_DATA]" at bounding box center [474, 203] width 379 height 30
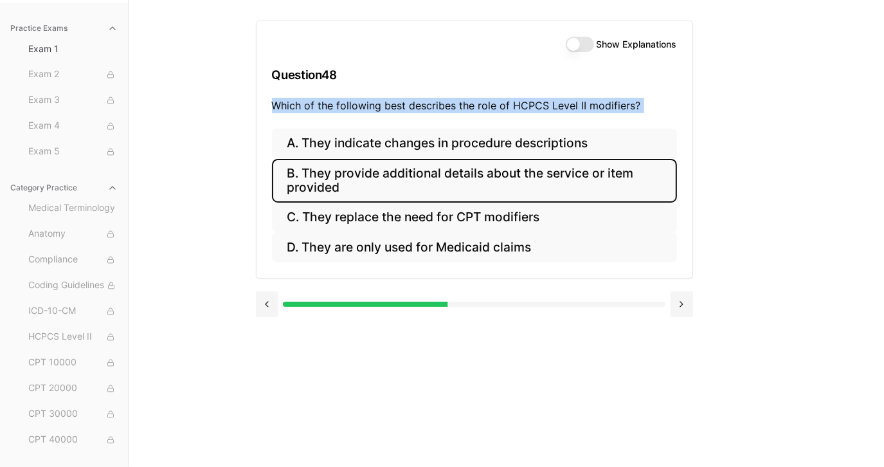
click at [446, 179] on button "B. They provide additional details about the service or item provided" at bounding box center [474, 181] width 405 height 44
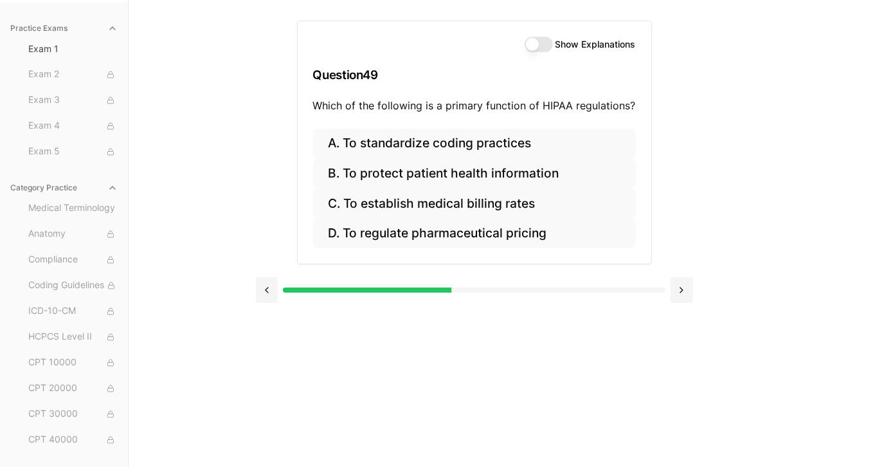
click at [491, 63] on h3 "Question 49" at bounding box center [474, 75] width 323 height 38
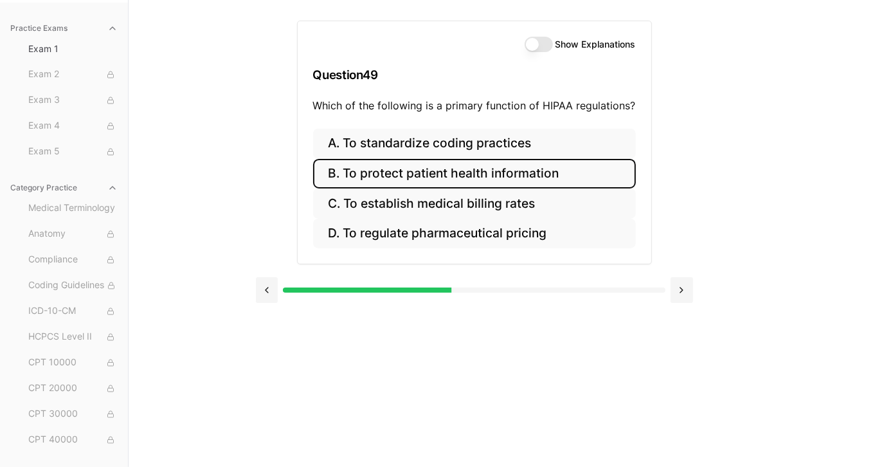
click at [447, 173] on button "B. To protect patient health information" at bounding box center [474, 174] width 323 height 30
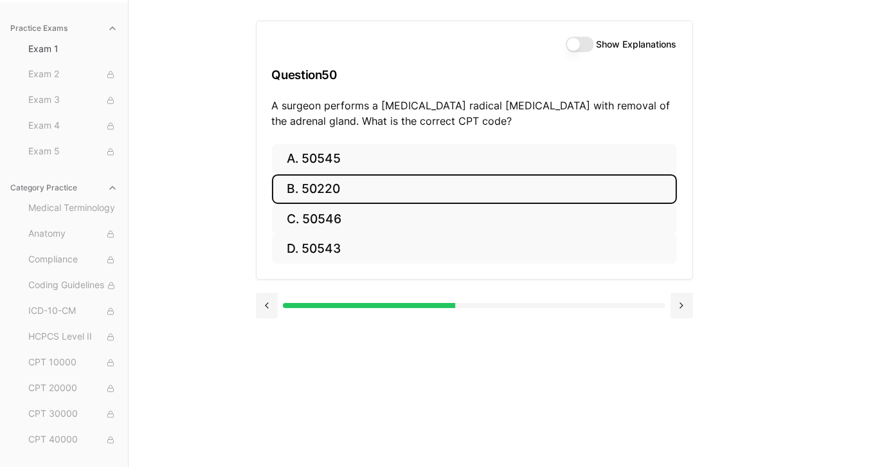
click at [447, 174] on button "B. 50220" at bounding box center [474, 189] width 405 height 30
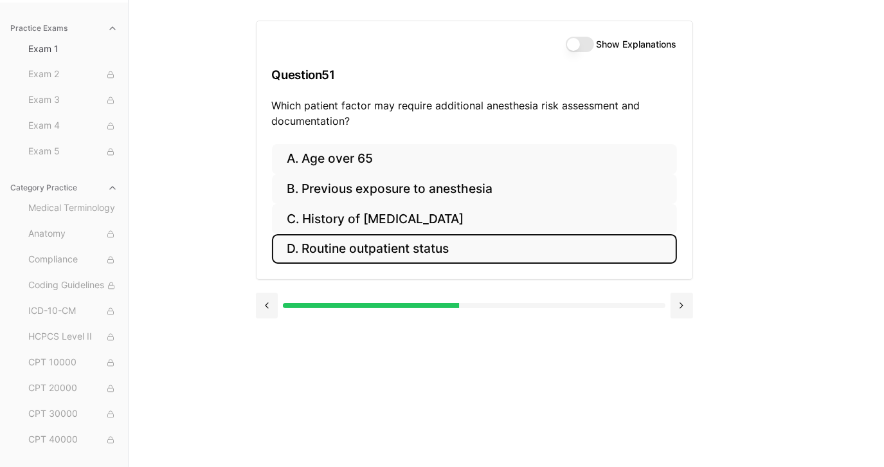
drag, startPoint x: 458, startPoint y: 251, endPoint x: 303, endPoint y: 128, distance: 197.2
click at [309, 131] on div "Show Explanations Question 51 Which patient factor may require additional anest…" at bounding box center [474, 150] width 437 height 259
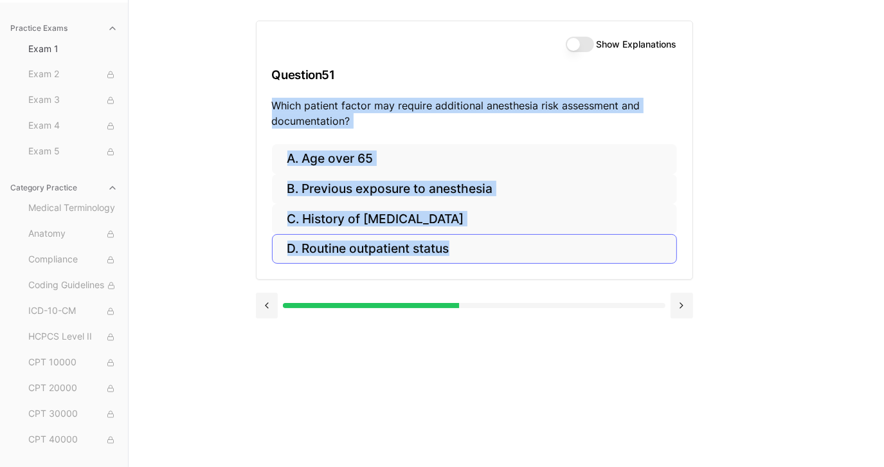
drag, startPoint x: 273, startPoint y: 102, endPoint x: 458, endPoint y: 258, distance: 243.2
click at [458, 258] on div "Show Explanations Question 51 Which patient factor may require additional anest…" at bounding box center [474, 150] width 437 height 259
copy div "Which patient factor may require additional anesthesia risk assessment and docu…"
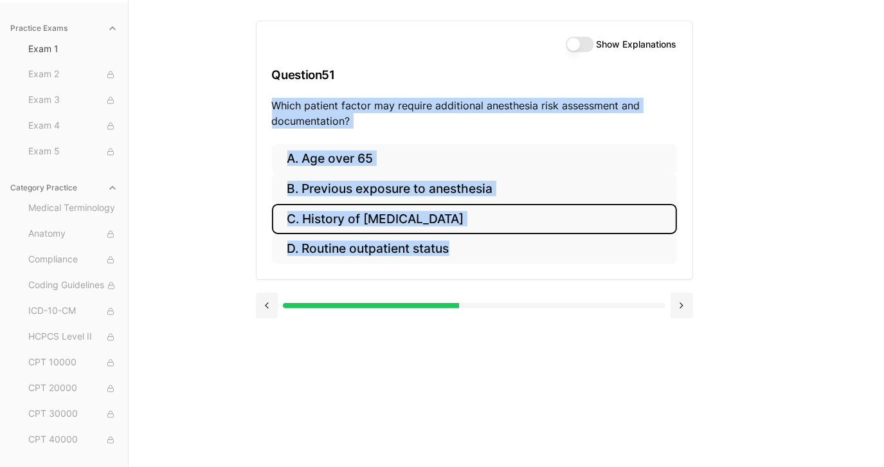
click at [410, 217] on button "C. History of [MEDICAL_DATA]" at bounding box center [474, 219] width 405 height 30
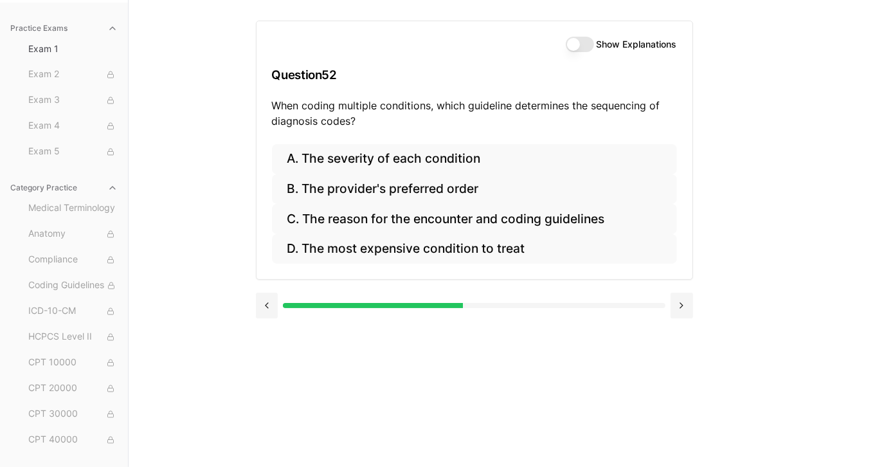
click at [435, 37] on div "Show Explanations" at bounding box center [474, 44] width 405 height 15
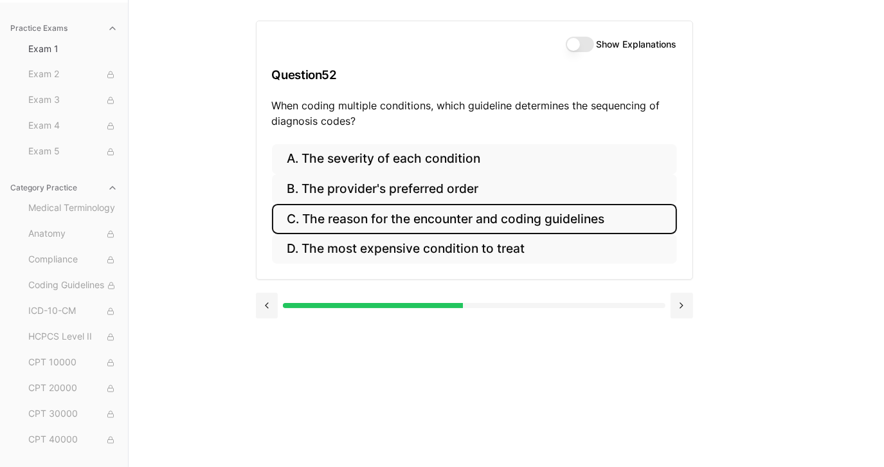
click at [421, 220] on button "C. The reason for the encounter and coding guidelines" at bounding box center [474, 219] width 405 height 30
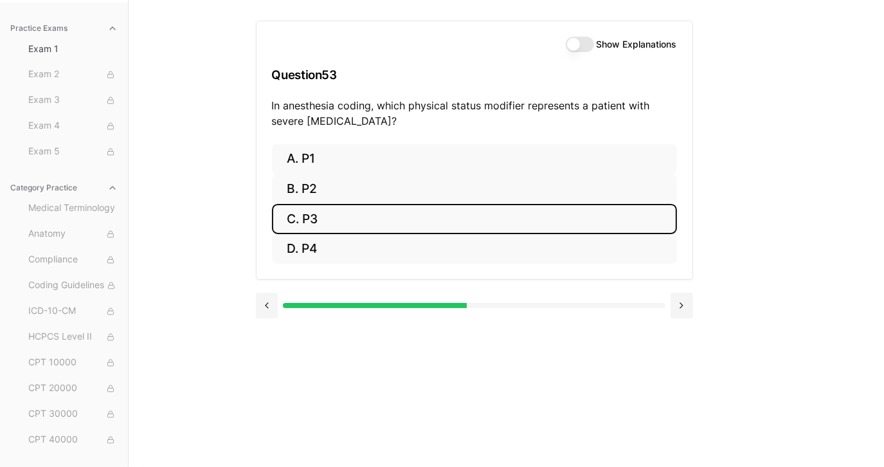
click at [324, 221] on button "C. P3" at bounding box center [474, 219] width 405 height 30
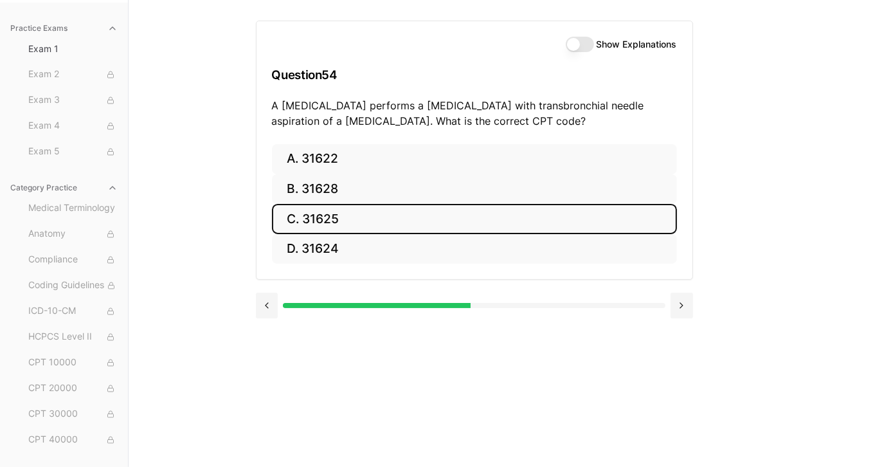
click at [314, 228] on button "C. 31625" at bounding box center [474, 219] width 405 height 30
click at [315, 226] on button "C. 74178" at bounding box center [474, 219] width 405 height 30
click at [315, 226] on button "C. 71047" at bounding box center [474, 219] width 405 height 30
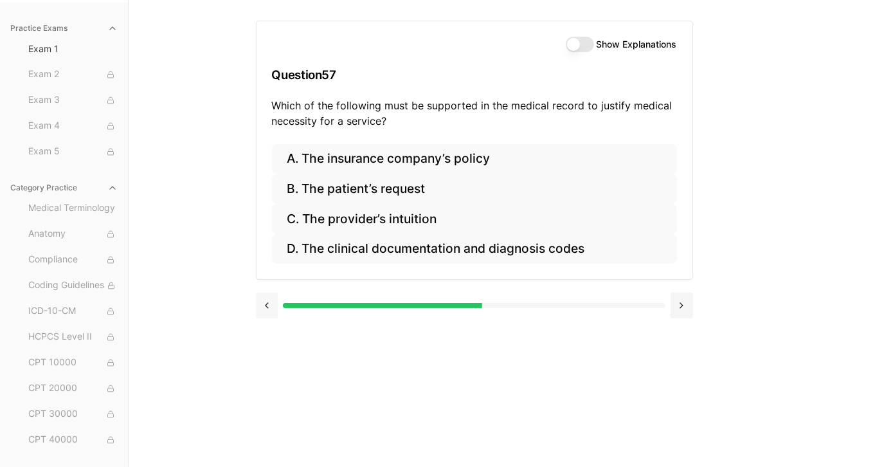
click at [266, 302] on button at bounding box center [267, 306] width 23 height 26
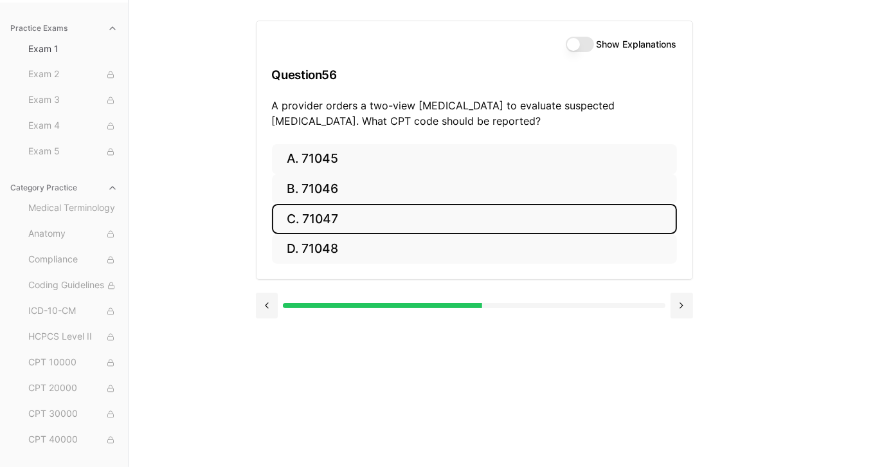
click at [366, 213] on button "C. 71047" at bounding box center [474, 219] width 405 height 30
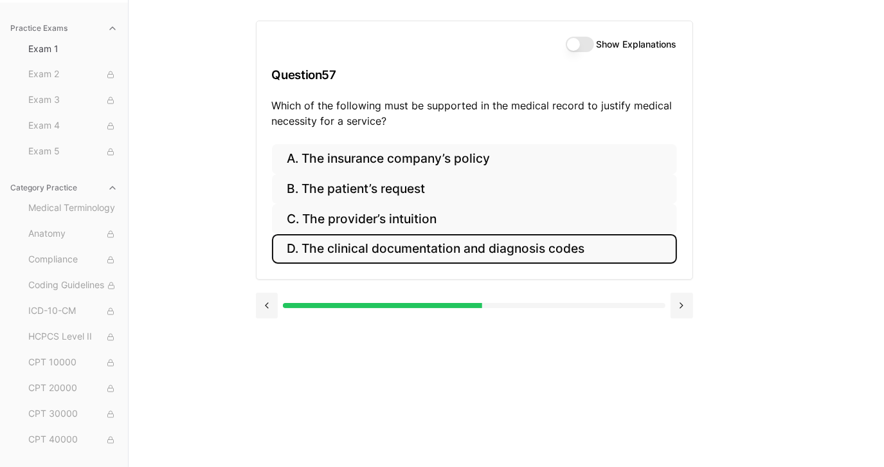
click at [438, 251] on button "D. The clinical documentation and diagnosis codes" at bounding box center [474, 249] width 405 height 30
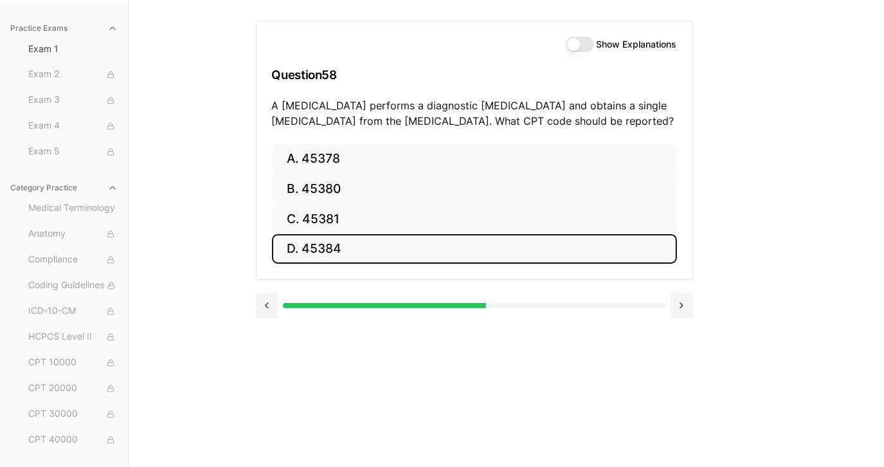
click at [429, 248] on button "D. 45384" at bounding box center [474, 249] width 405 height 30
click at [429, 248] on button "D. 55706" at bounding box center [474, 249] width 405 height 30
click at [429, 248] on button "D. 70550" at bounding box center [474, 249] width 405 height 30
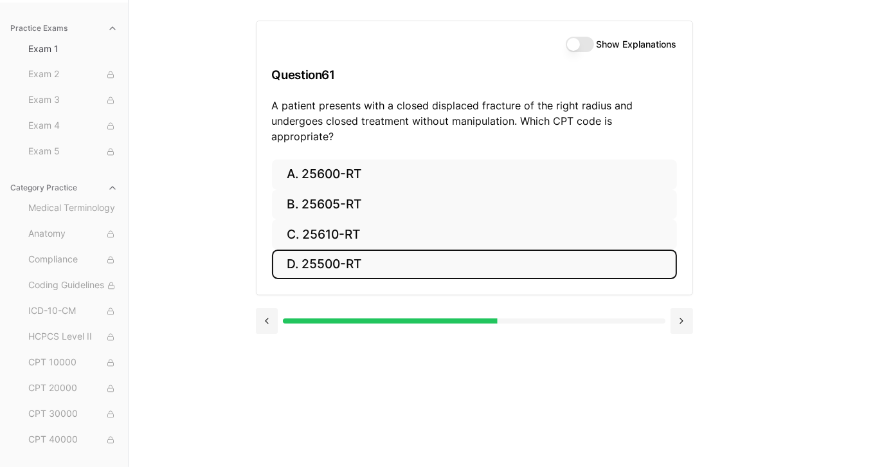
click at [429, 249] on button "D. 25500-RT" at bounding box center [474, 264] width 405 height 30
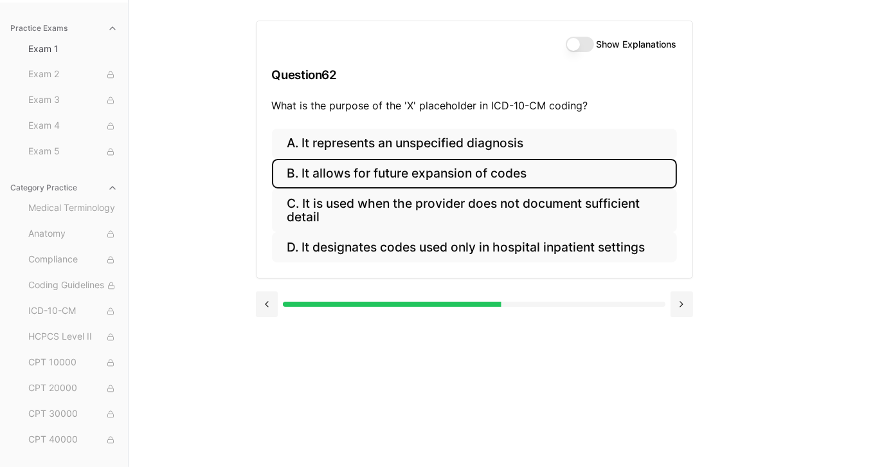
click at [440, 170] on button "B. It allows for future expansion of codes" at bounding box center [474, 174] width 405 height 30
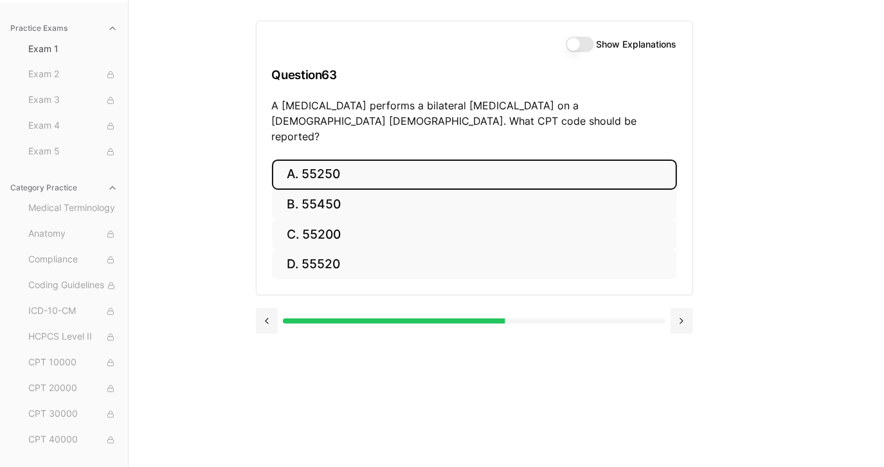
click at [428, 163] on button "A. 55250" at bounding box center [474, 174] width 405 height 30
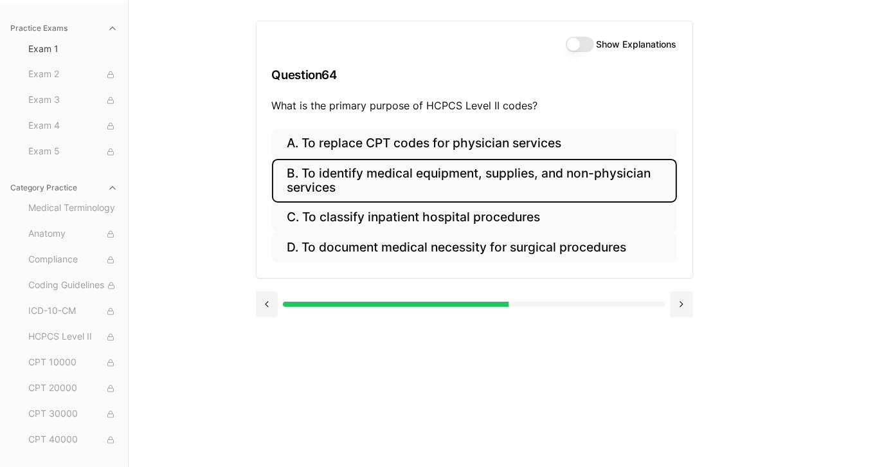
click at [419, 177] on button "B. To identify medical equipment, supplies, and non-physician services" at bounding box center [474, 181] width 405 height 44
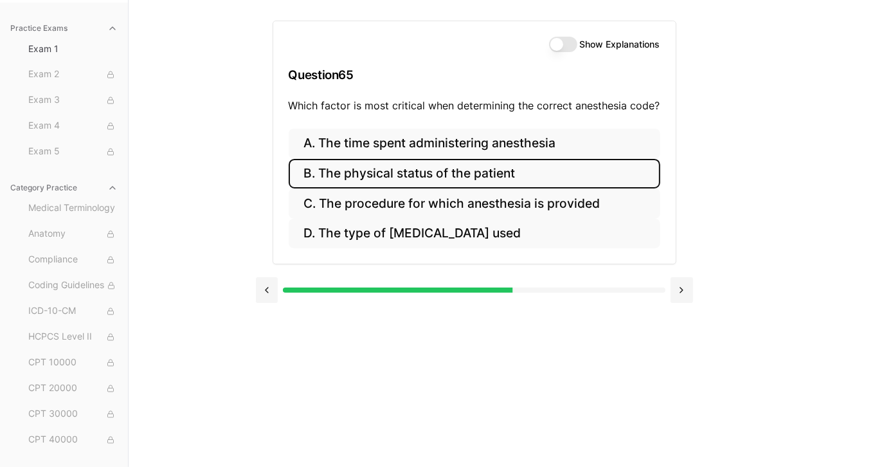
click at [523, 176] on button "B. The physical status of the patient" at bounding box center [475, 174] width 372 height 30
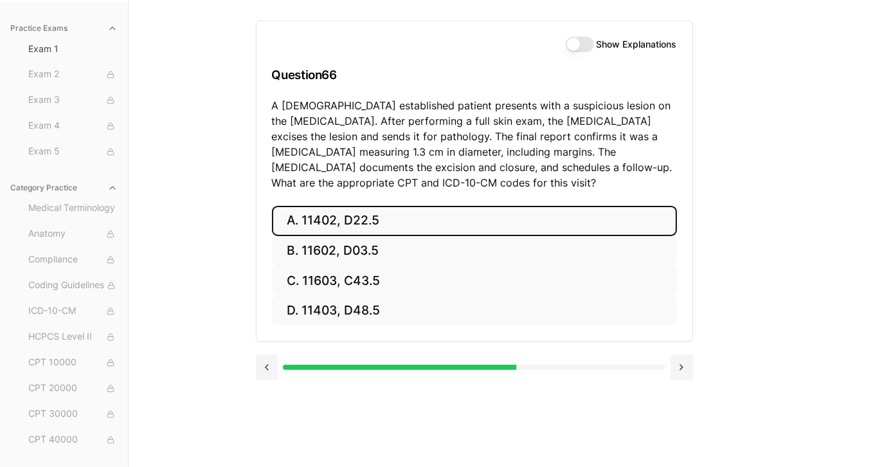
click at [357, 222] on button "A. 11402, D22.5" at bounding box center [474, 221] width 405 height 30
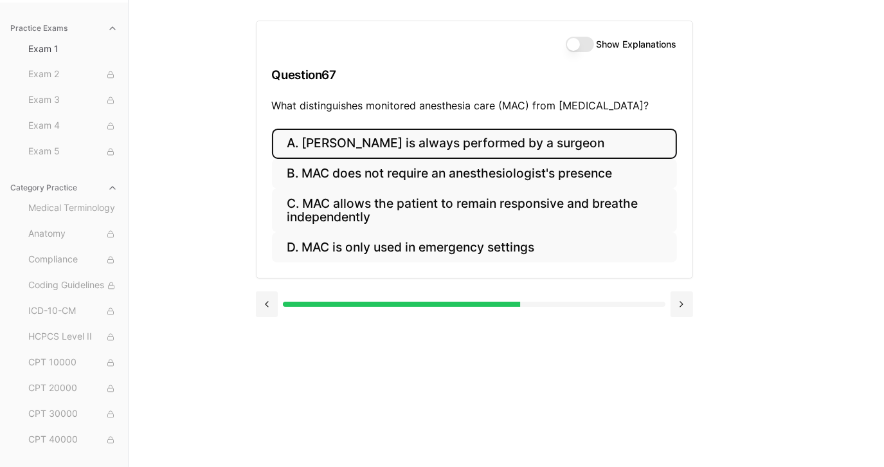
click at [364, 145] on button "A. [PERSON_NAME] is always performed by a surgeon" at bounding box center [474, 144] width 405 height 30
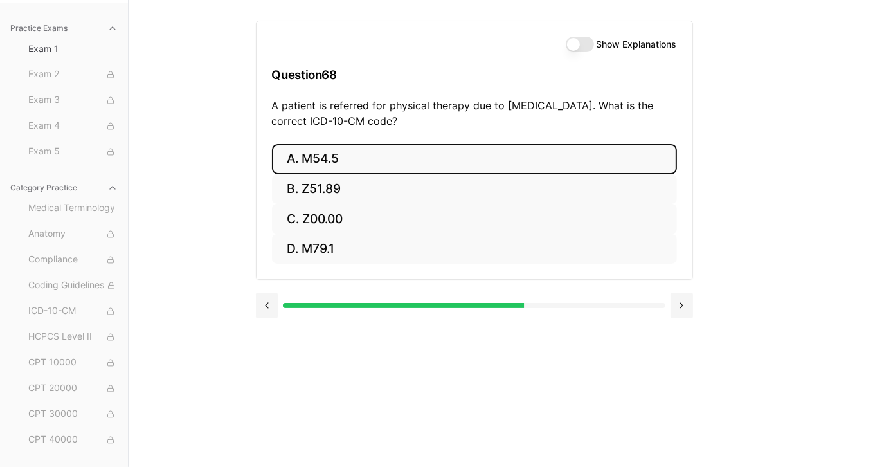
click at [350, 157] on button "A. M54.5" at bounding box center [474, 159] width 405 height 30
click at [352, 151] on button "A. 25260" at bounding box center [474, 159] width 405 height 30
click at [349, 163] on button "A. 61312" at bounding box center [474, 159] width 405 height 30
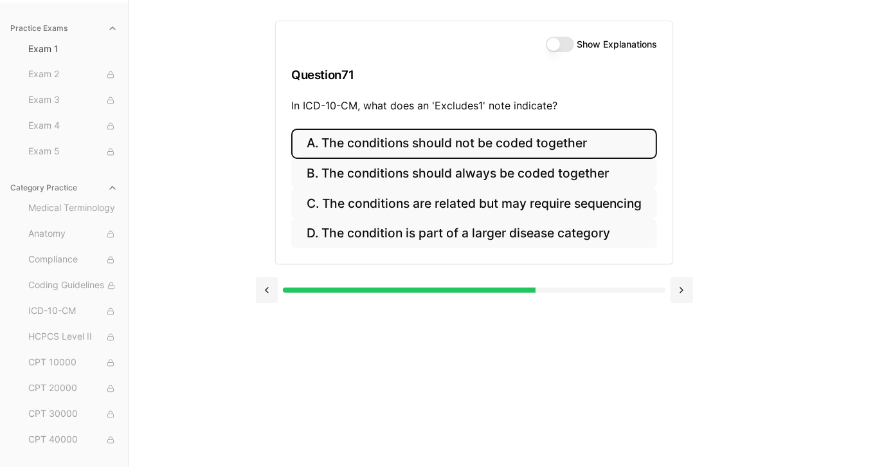
click at [383, 140] on button "A. The conditions should not be coded together" at bounding box center [474, 144] width 366 height 30
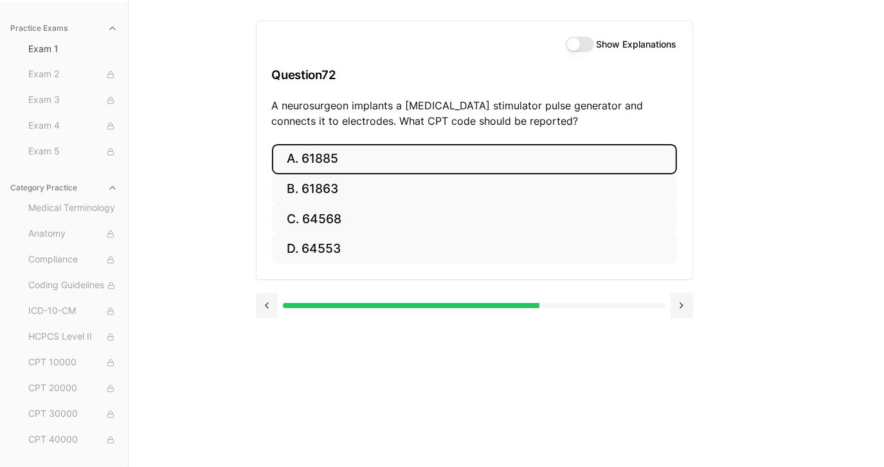
click at [334, 156] on button "A. 61885" at bounding box center [474, 159] width 405 height 30
click at [350, 154] on button "A. M75.101" at bounding box center [474, 159] width 405 height 30
click at [350, 154] on button "A. 20610" at bounding box center [474, 159] width 405 height 30
click at [350, 154] on button "A. 43235" at bounding box center [474, 159] width 405 height 30
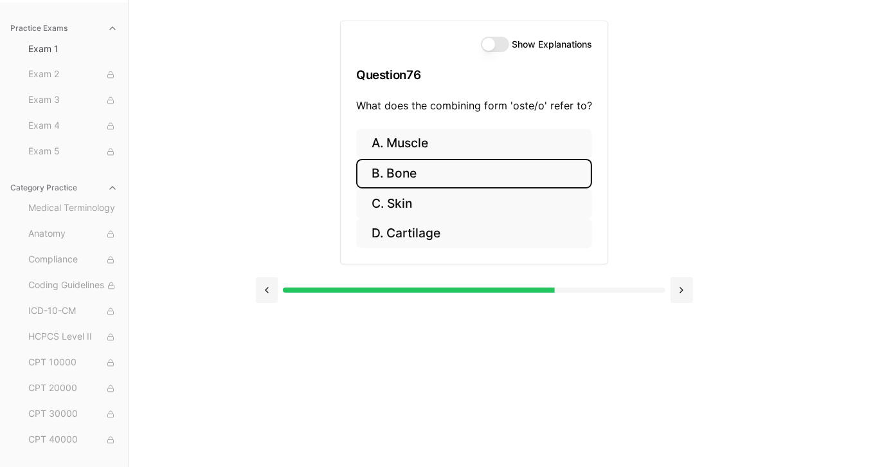
click at [424, 175] on button "B. Bone" at bounding box center [474, 174] width 236 height 30
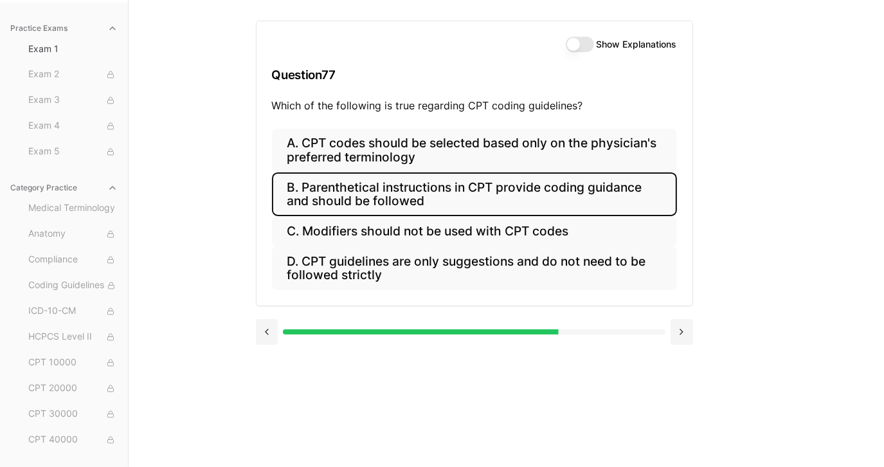
click at [448, 193] on button "B. Parenthetical instructions in CPT provide coding guidance and should be foll…" at bounding box center [474, 194] width 405 height 44
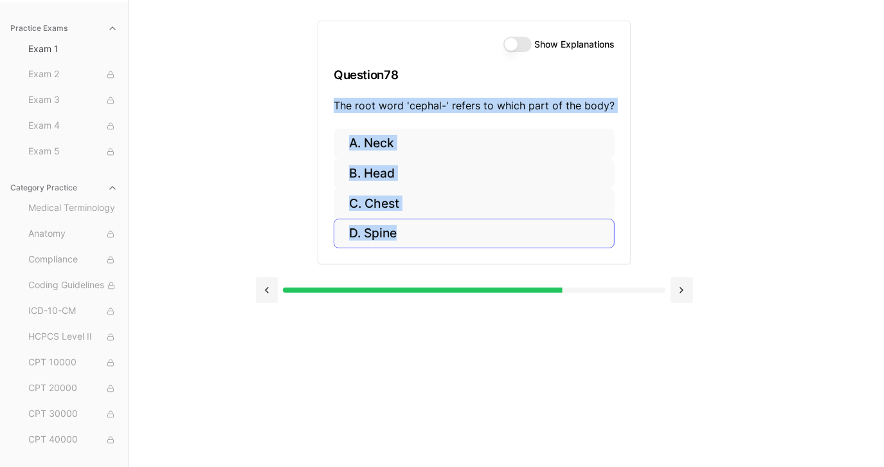
drag, startPoint x: 338, startPoint y: 104, endPoint x: 418, endPoint y: 246, distance: 163.3
click at [418, 246] on div "Show Explanations Question 78 The root word 'cephal-' refers to which part of t…" at bounding box center [474, 143] width 313 height 244
copy div "The root word 'cephal-' refers to which part of the body? A. Neck B. Head C. Ch…"
click at [376, 165] on button "B. Head" at bounding box center [474, 174] width 281 height 30
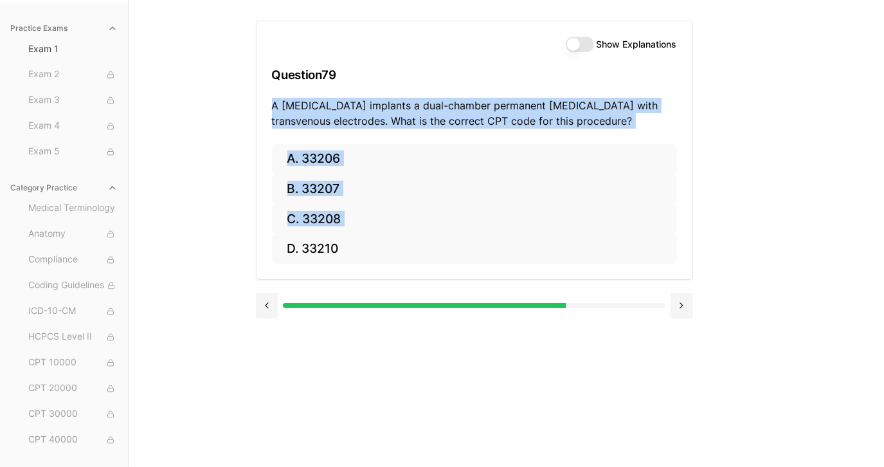
click at [208, 161] on div "Practice Exams Exam 1 Exam 2 Exam 3 Exam 4 Exam 5 Category Practice Medical Ter…" at bounding box center [442, 233] width 884 height 467
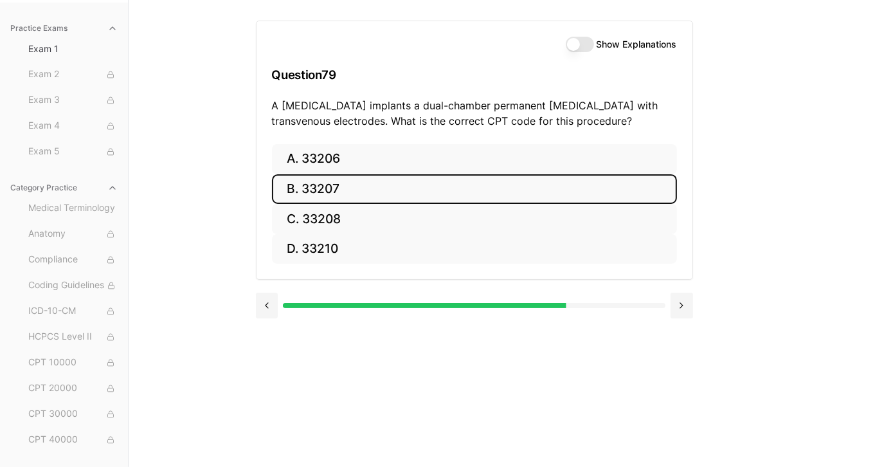
click at [321, 189] on button "B. 33207" at bounding box center [474, 189] width 405 height 30
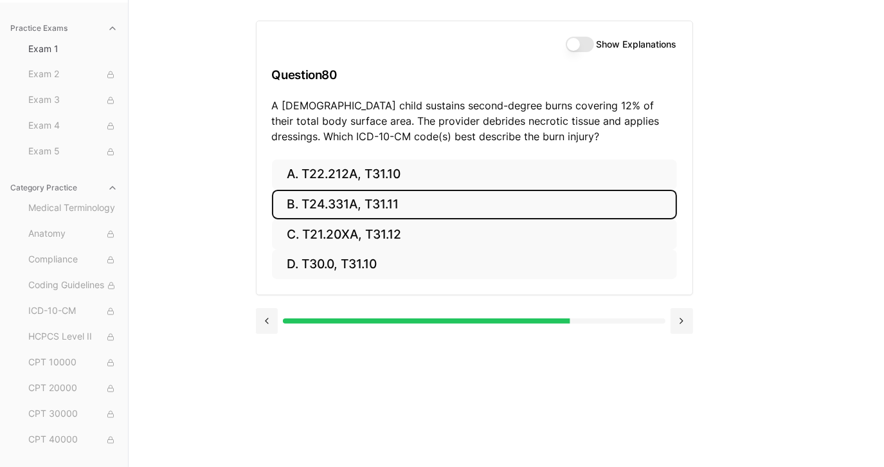
click at [321, 195] on button "B. T24.331A, T31.11" at bounding box center [474, 205] width 405 height 30
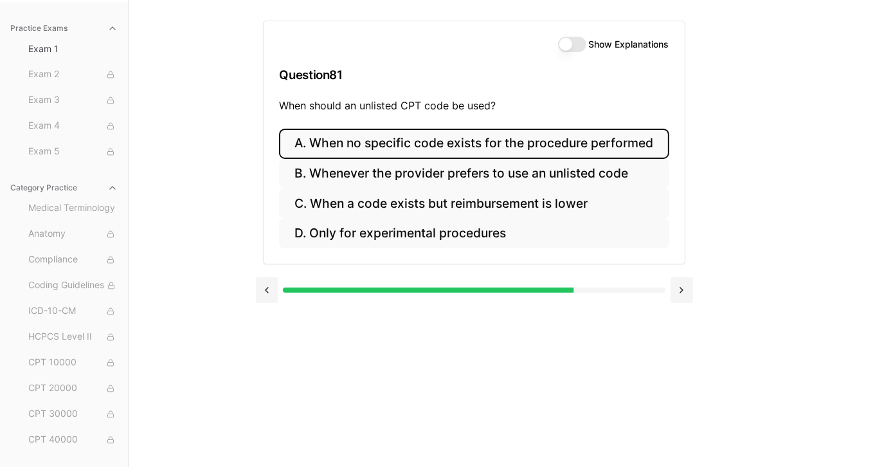
click at [339, 140] on button "A. When no specific code exists for the procedure performed" at bounding box center [474, 144] width 390 height 30
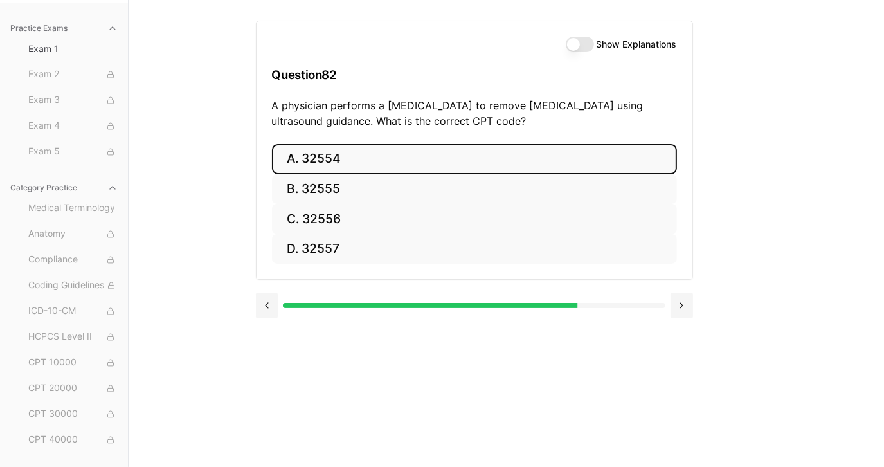
click at [330, 157] on button "A. 32554" at bounding box center [474, 159] width 405 height 30
click at [330, 157] on button "A. 93306" at bounding box center [474, 159] width 405 height 30
click at [330, 156] on button "A. 35301" at bounding box center [474, 159] width 405 height 30
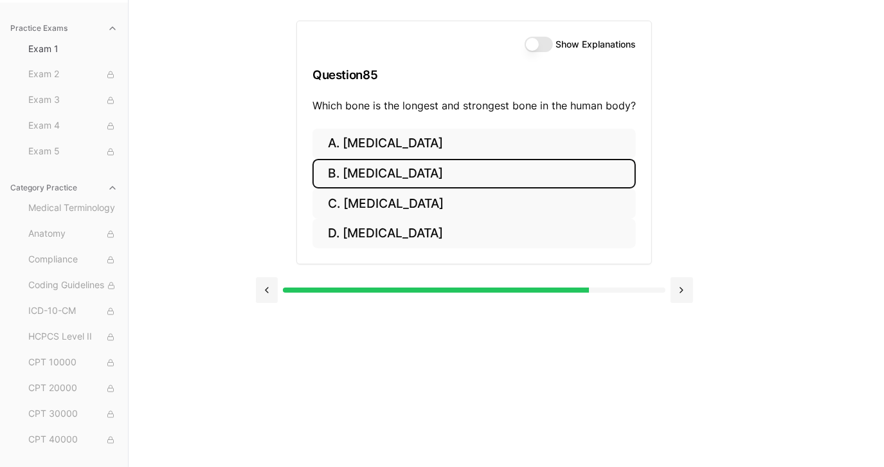
click at [395, 177] on button "B. [MEDICAL_DATA]" at bounding box center [473, 174] width 323 height 30
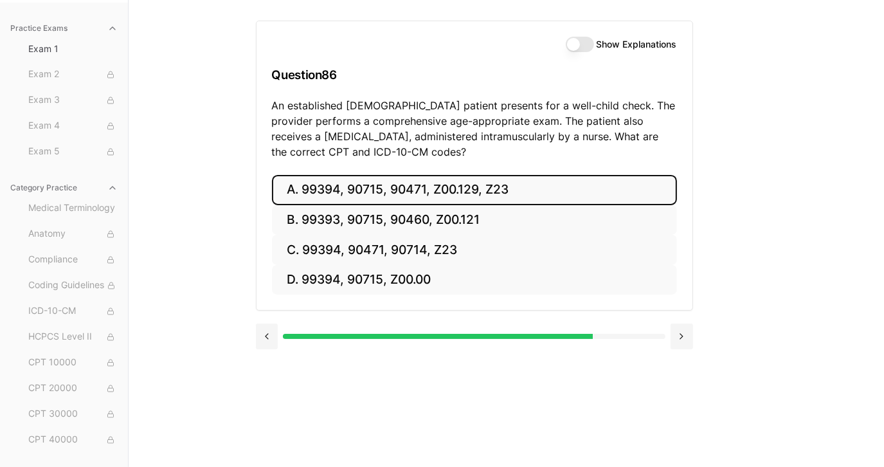
click at [401, 194] on button "A. 99394, 90715, 90471, Z00.129, Z23" at bounding box center [474, 190] width 405 height 30
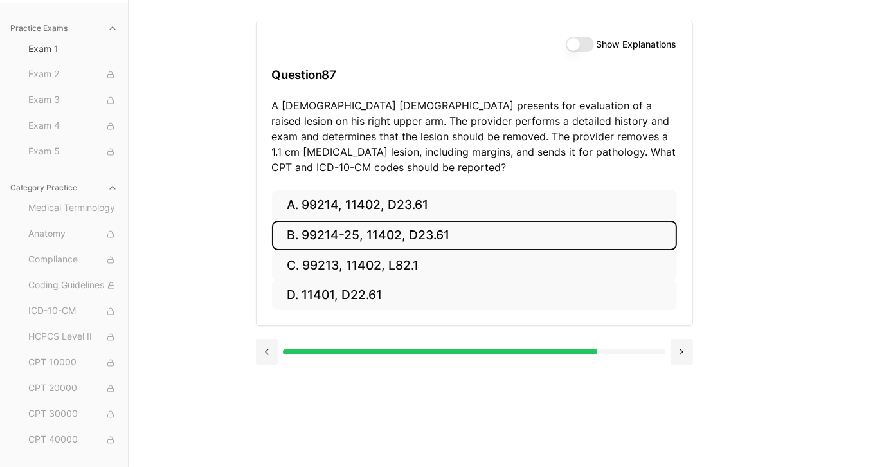
click at [358, 235] on button "B. 99214-25, 11402, D23.61" at bounding box center [474, 236] width 405 height 30
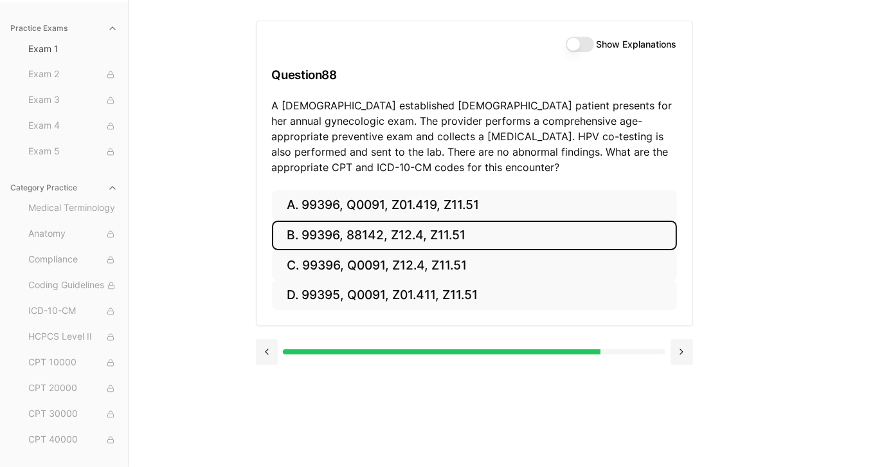
click at [363, 234] on button "B. 99396, 88142, Z12.4, Z11.51" at bounding box center [474, 236] width 405 height 30
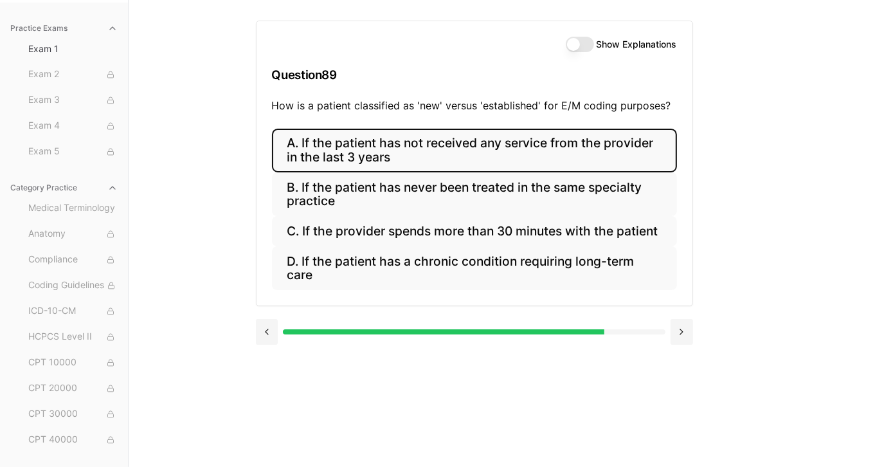
click at [407, 150] on button "A. If the patient has not received any service from the provider in the last 3 …" at bounding box center [474, 151] width 405 height 44
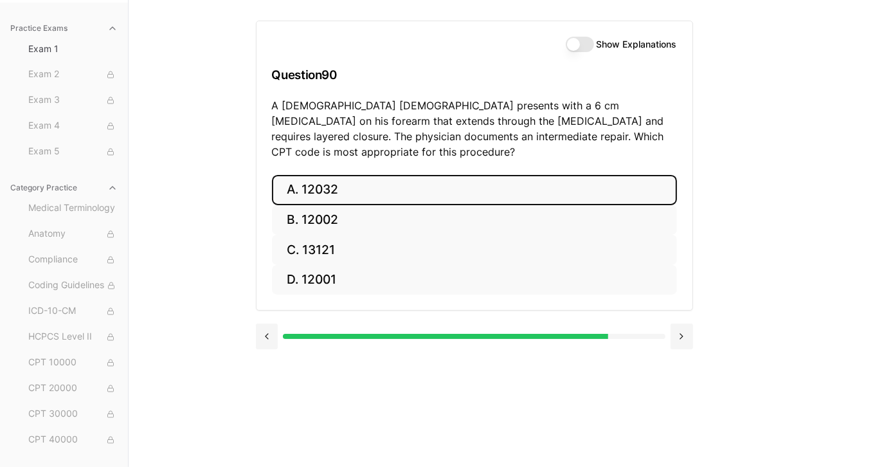
click at [321, 175] on button "A. 12032" at bounding box center [474, 190] width 405 height 30
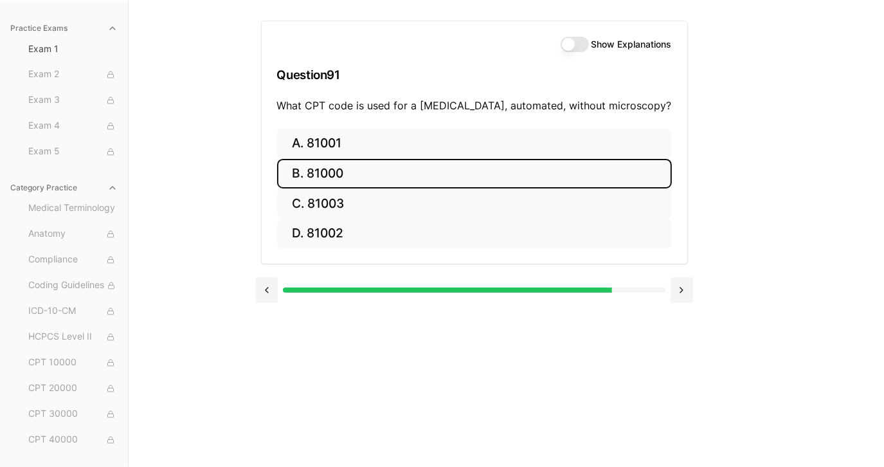
click at [348, 177] on button "B. 81000" at bounding box center [474, 174] width 395 height 30
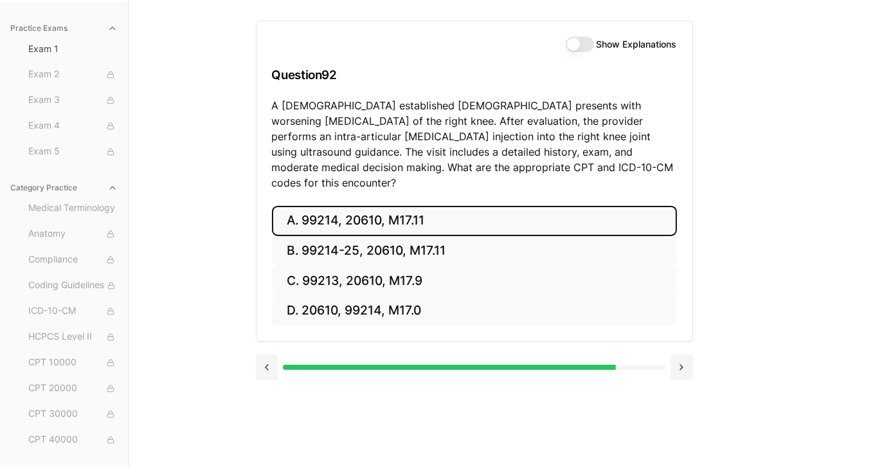
click at [343, 206] on button "A. 99214, 20610, M17.11" at bounding box center [474, 221] width 405 height 30
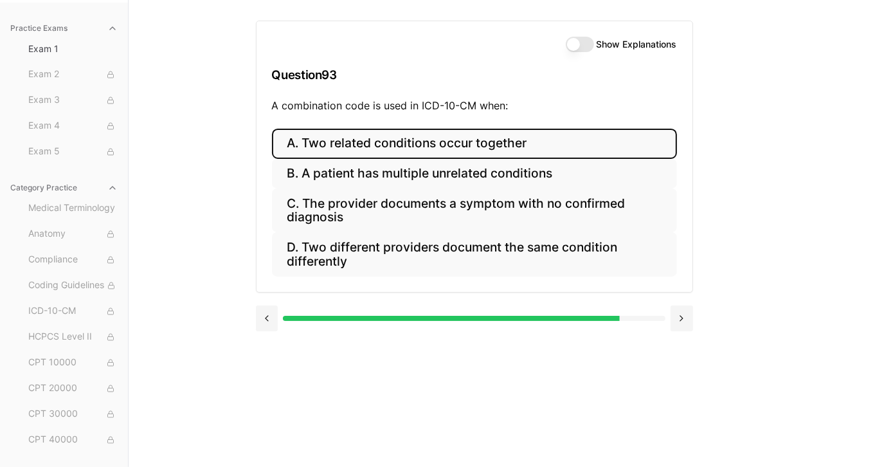
click at [358, 143] on button "A. Two related conditions occur together" at bounding box center [474, 144] width 405 height 30
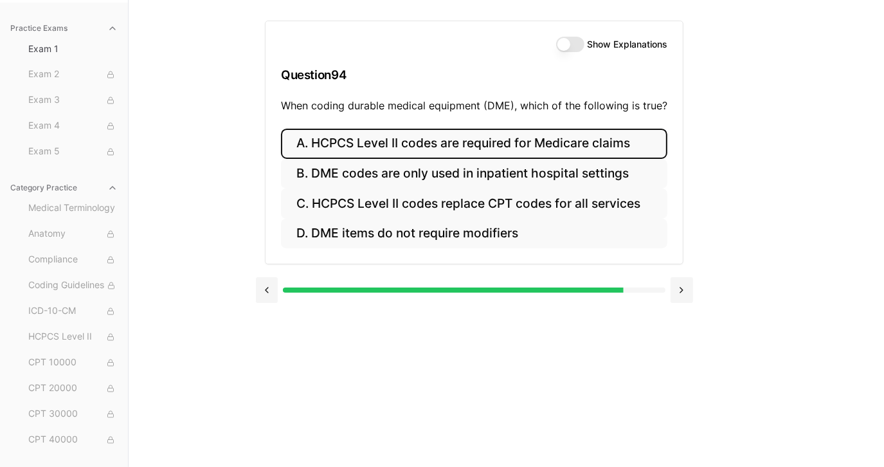
click at [346, 144] on button "A. HCPCS Level II codes are required for Medicare claims" at bounding box center [474, 144] width 386 height 30
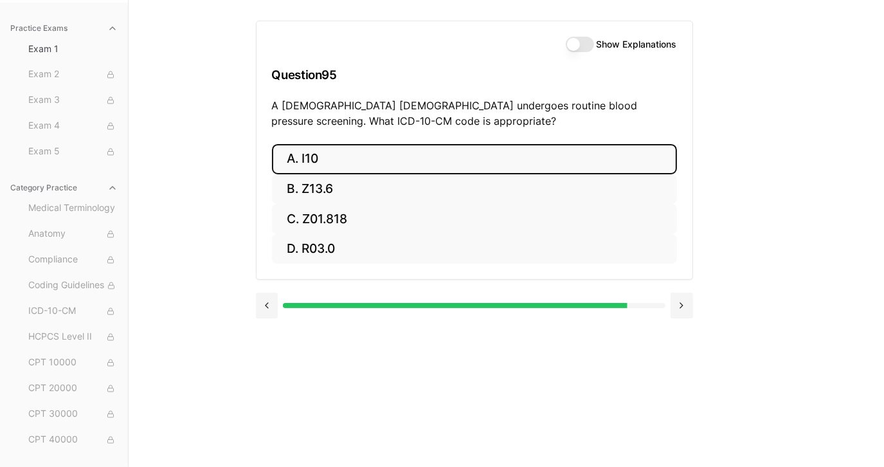
click at [344, 155] on button "A. I10" at bounding box center [474, 159] width 405 height 30
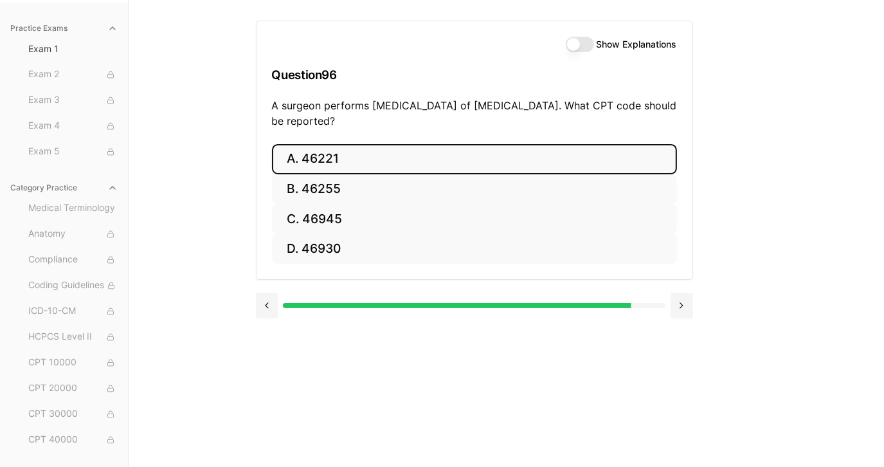
click at [348, 158] on button "A. 46221" at bounding box center [474, 159] width 405 height 30
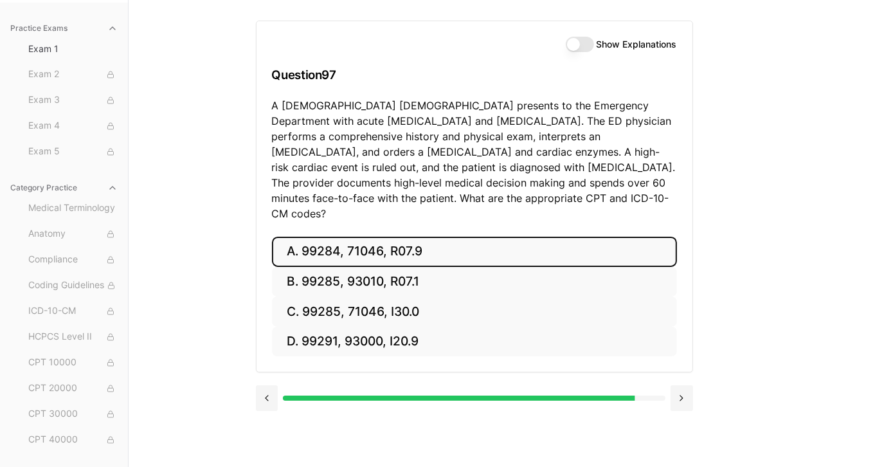
click at [368, 240] on button "A. 99284, 71046, R07.9" at bounding box center [474, 252] width 405 height 30
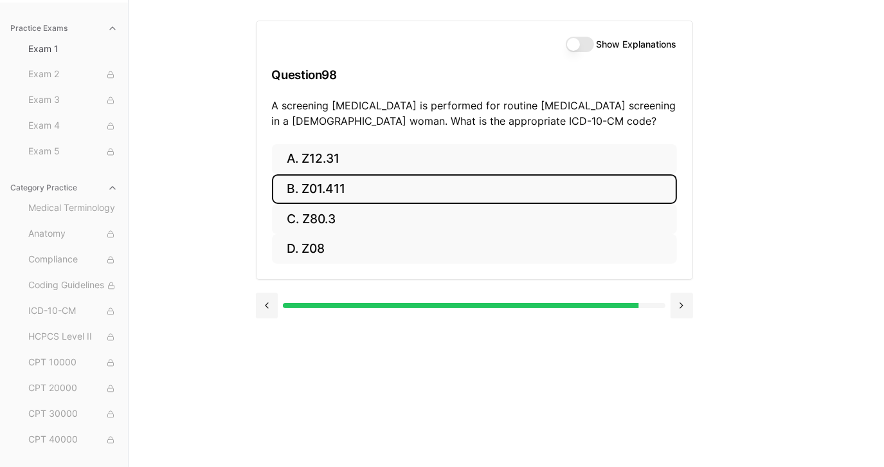
click at [347, 177] on button "B. Z01.411" at bounding box center [474, 189] width 405 height 30
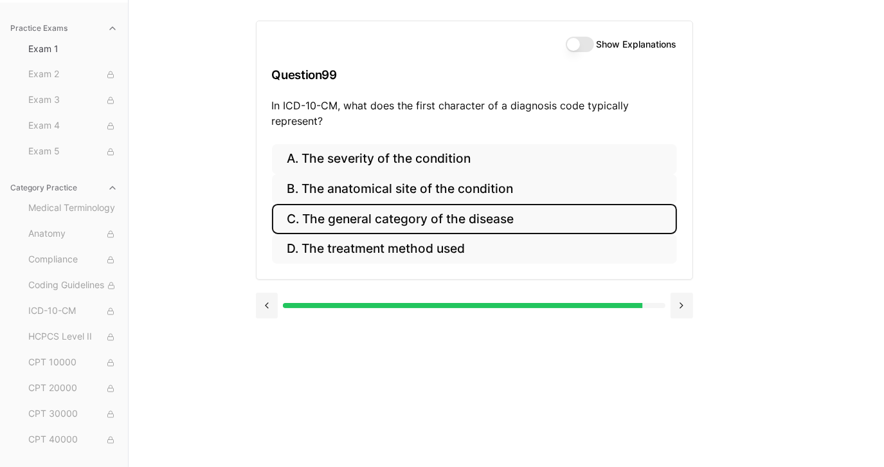
click at [385, 216] on button "C. The general category of the disease" at bounding box center [474, 219] width 405 height 30
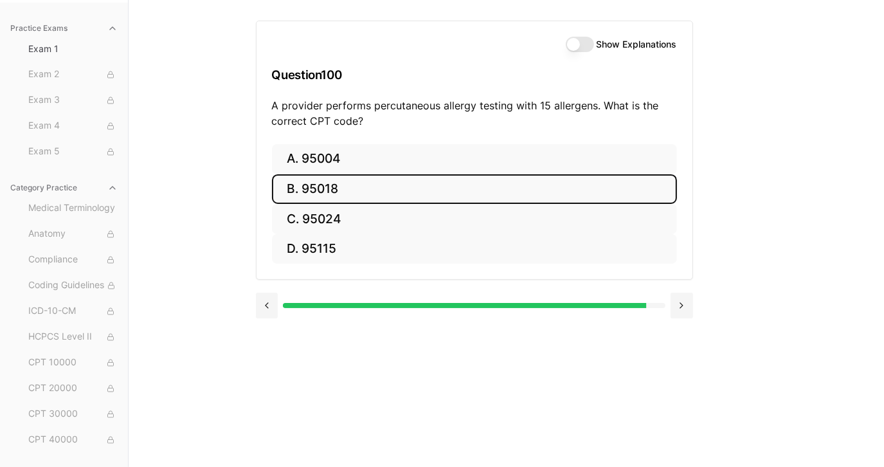
click at [392, 201] on button "B. 95018" at bounding box center [474, 189] width 405 height 30
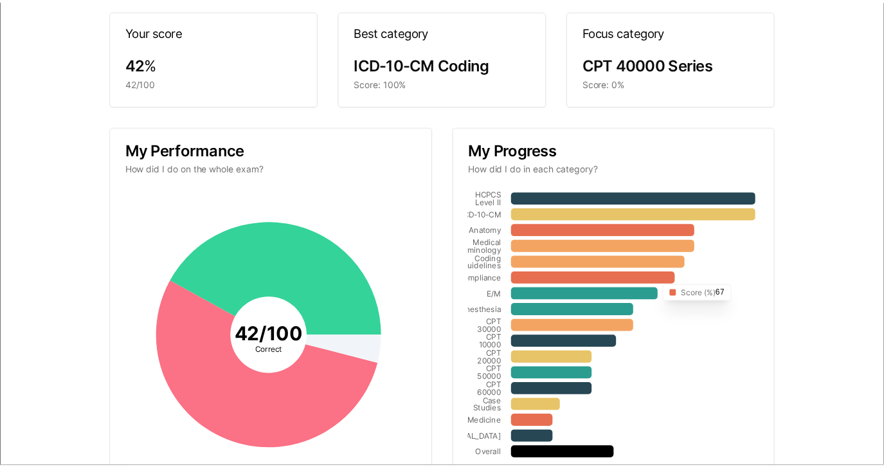
scroll to position [0, 0]
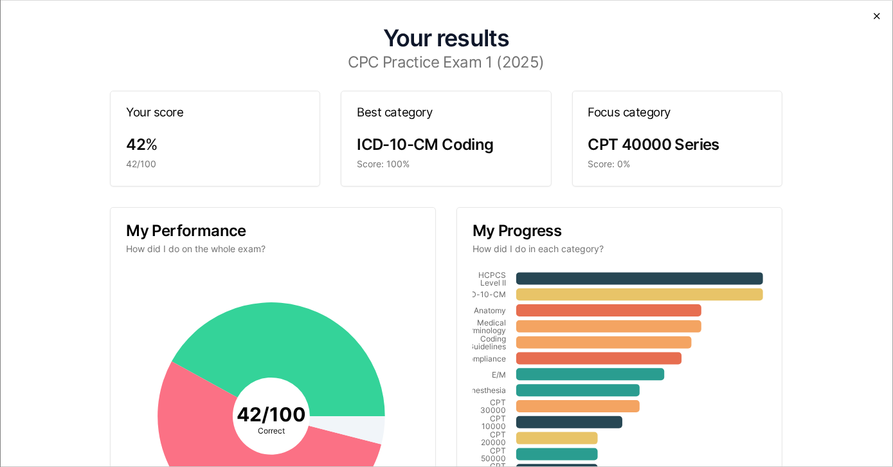
click at [874, 17] on icon "button" at bounding box center [876, 16] width 5 height 5
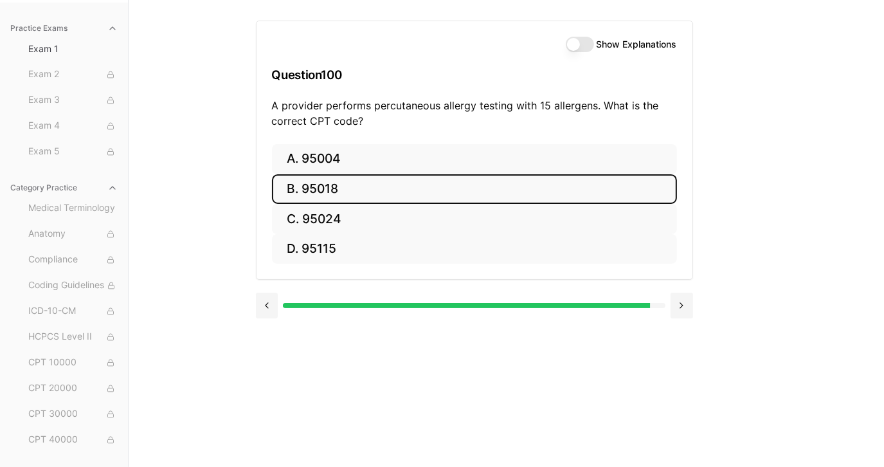
click at [759, 80] on div "Practice Exams Exam 1 Exam 2 Exam 3 Exam 4 Exam 5 Category Practice Medical Ter…" at bounding box center [442, 233] width 884 height 467
click at [584, 41] on button "Show Explanations" at bounding box center [580, 44] width 28 height 15
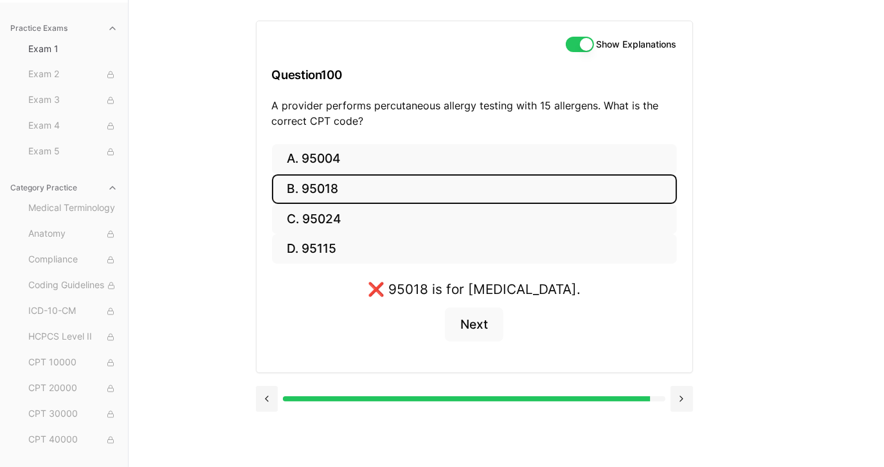
click at [584, 41] on button "Show Explanations" at bounding box center [580, 44] width 28 height 15
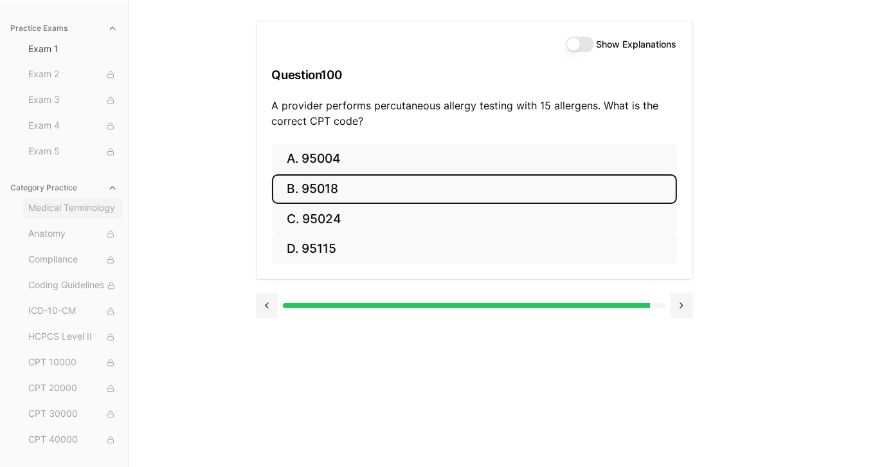
click at [56, 208] on span "Medical Terminology" at bounding box center [72, 208] width 89 height 14
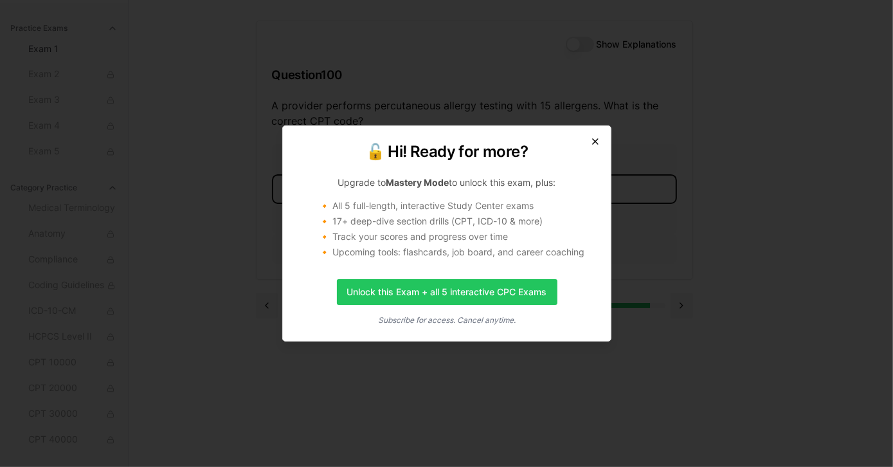
click at [593, 136] on icon "button" at bounding box center [595, 141] width 10 height 10
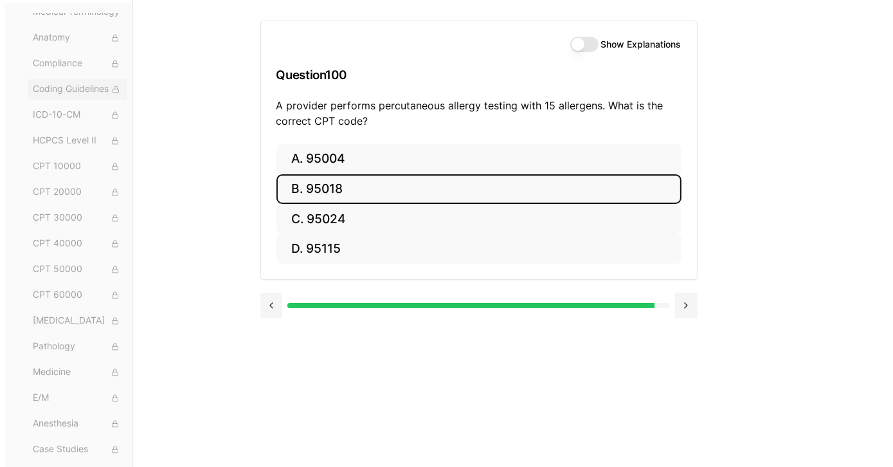
scroll to position [204, 0]
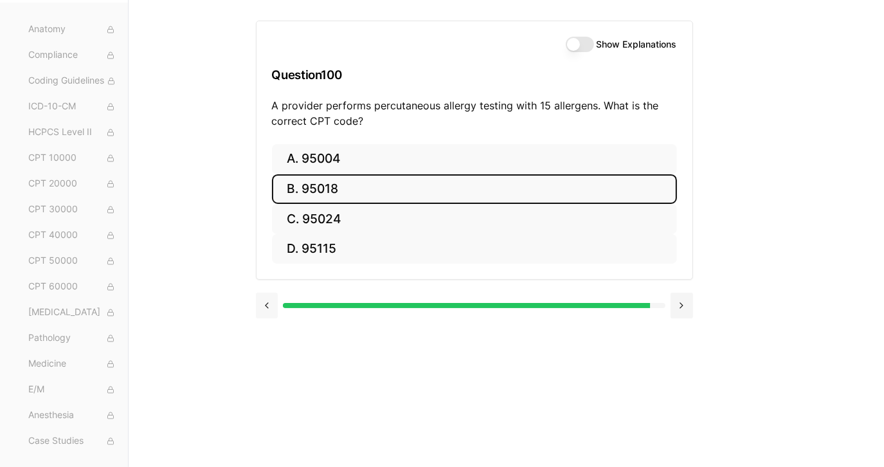
click at [265, 302] on button at bounding box center [267, 306] width 23 height 26
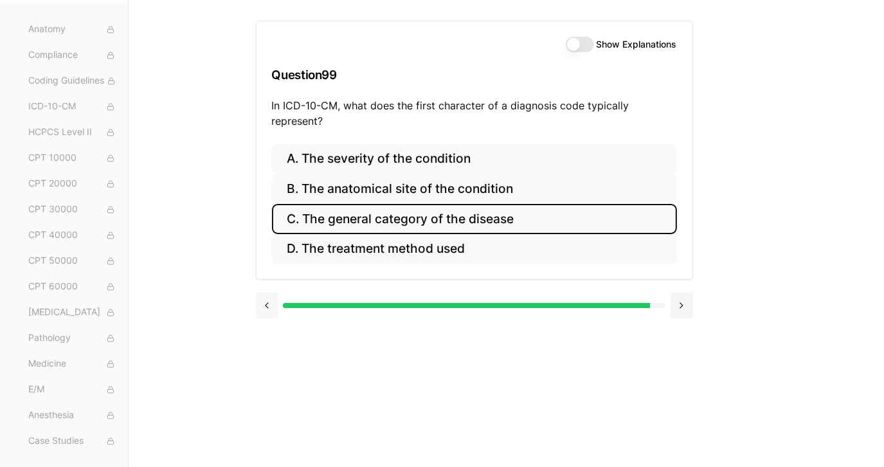
click at [266, 302] on button at bounding box center [267, 306] width 23 height 26
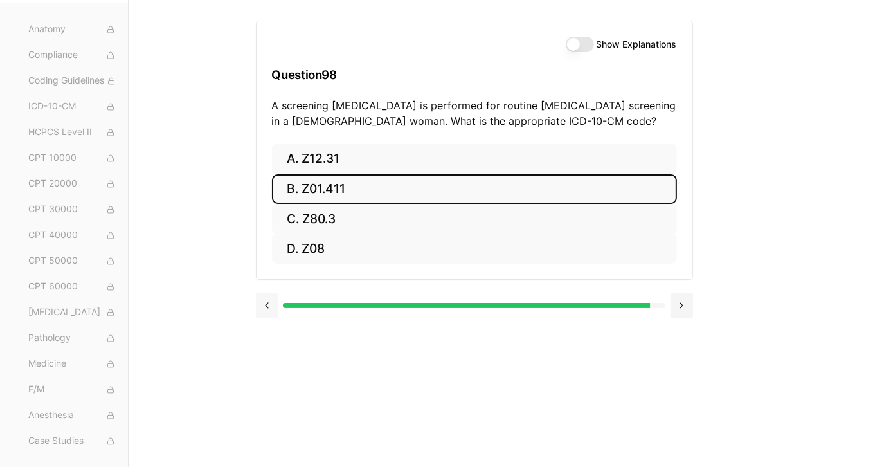
click at [266, 302] on button at bounding box center [267, 306] width 23 height 26
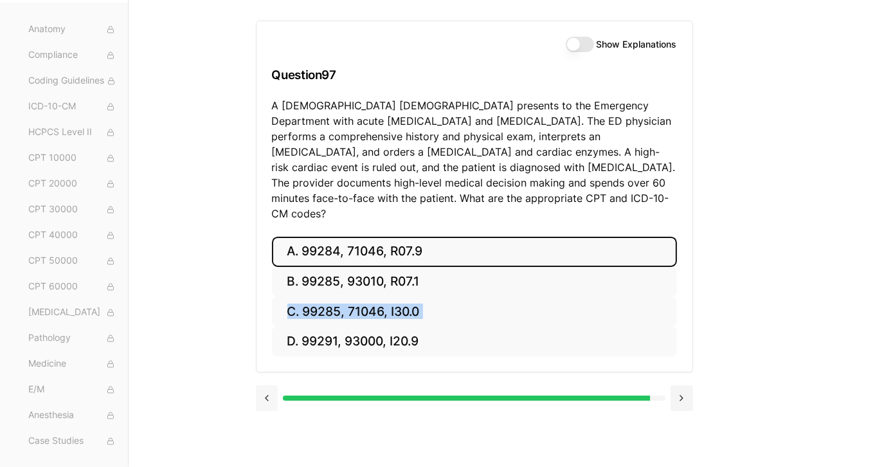
click at [266, 302] on div "A. 99284, 71046, R07.9 B. 99285, 93010, R07.1 C. 99285, 71046, I30.0 D. 99291, …" at bounding box center [475, 305] width 436 height 136
click at [267, 385] on button at bounding box center [267, 398] width 23 height 26
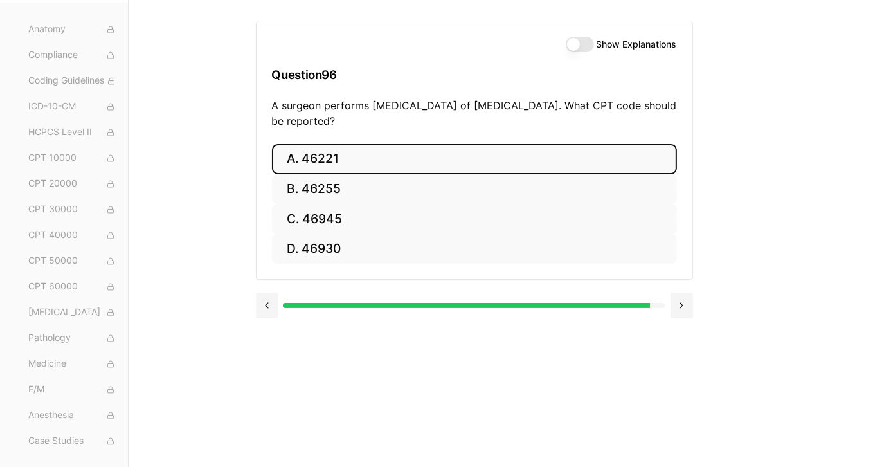
click at [287, 305] on div at bounding box center [459, 305] width 382 height 5
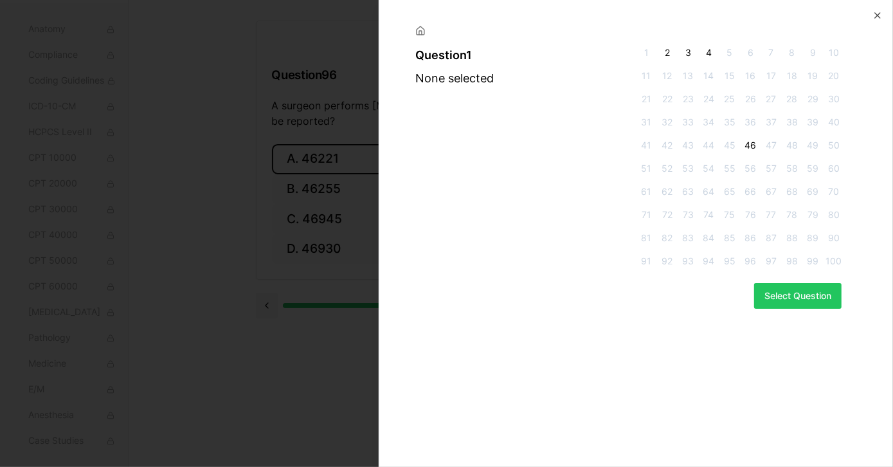
click at [670, 51] on span "2" at bounding box center [667, 52] width 15 height 13
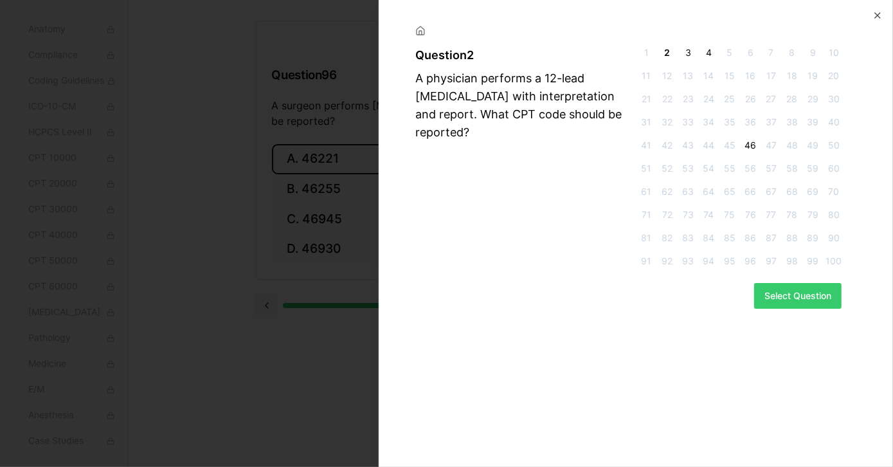
click at [789, 290] on button "Select Question" at bounding box center [797, 296] width 87 height 26
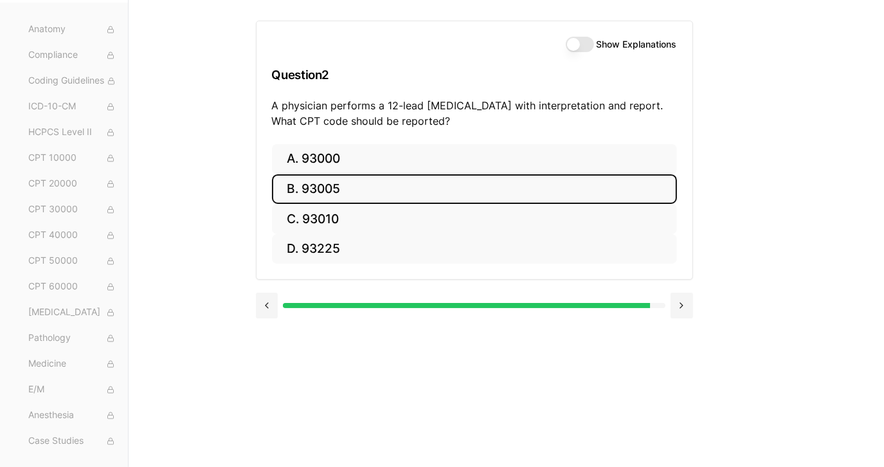
click at [331, 189] on button "B. 93005" at bounding box center [474, 189] width 405 height 30
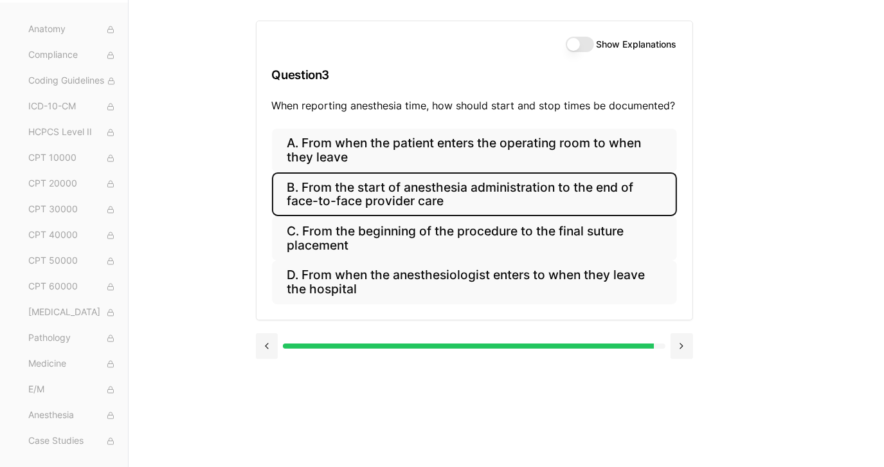
click at [459, 194] on button "B. From the start of anesthesia administration to the end of face-to-face provi…" at bounding box center [474, 194] width 405 height 44
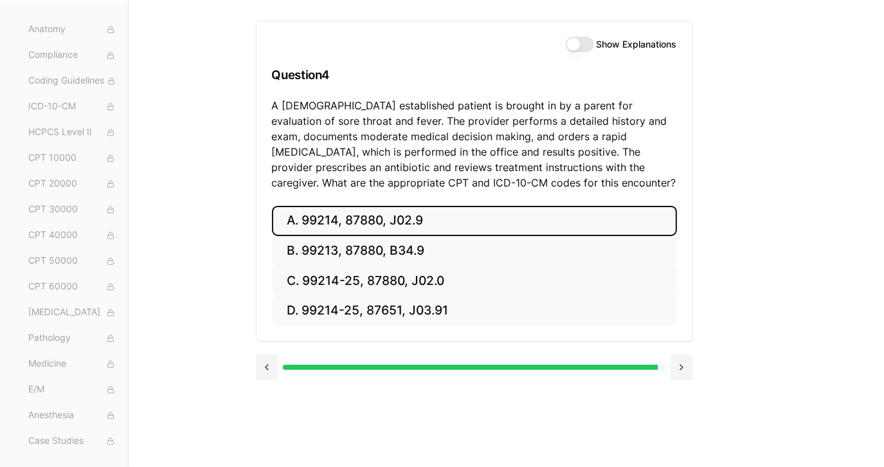
click at [367, 213] on button "A. 99214, 87880, J02.9" at bounding box center [474, 221] width 405 height 30
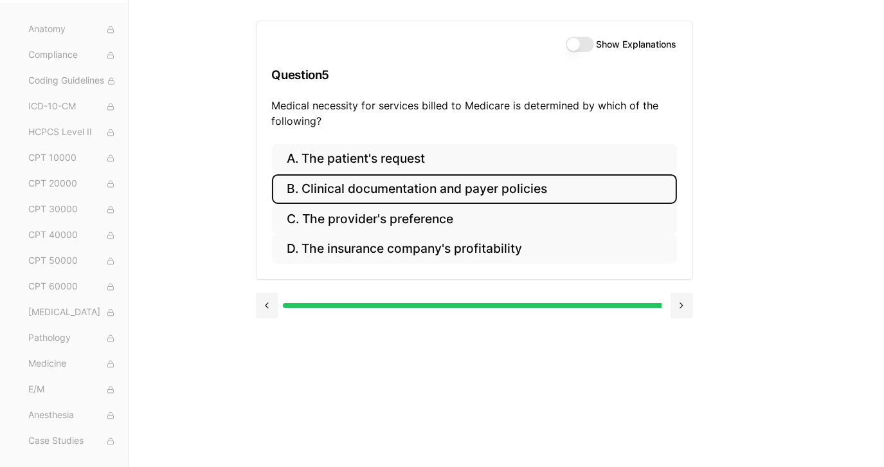
click at [301, 304] on div at bounding box center [471, 305] width 382 height 5
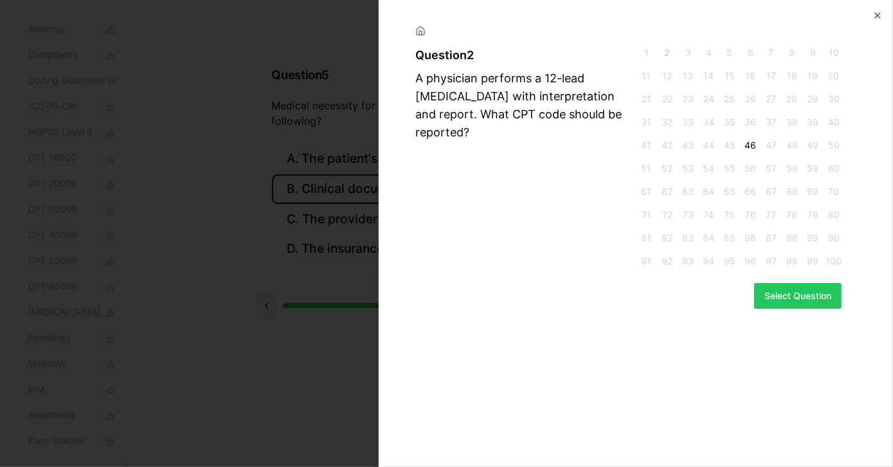
click at [750, 145] on span "46" at bounding box center [750, 145] width 15 height 13
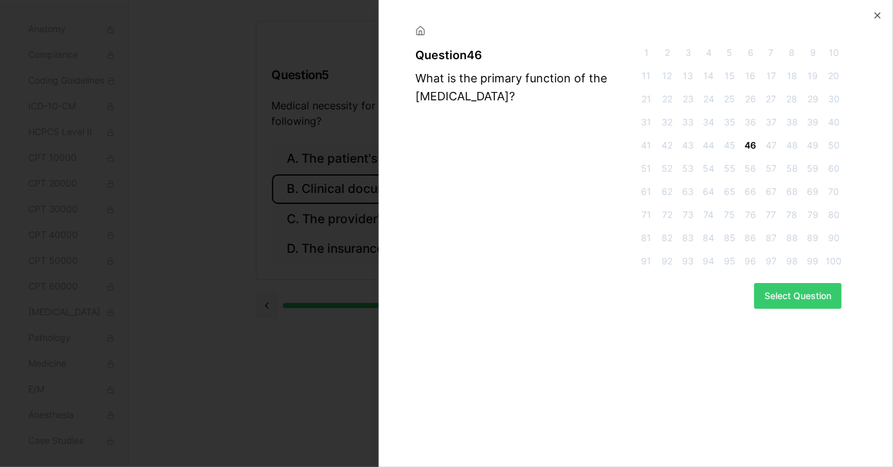
click at [795, 297] on button "Select Question" at bounding box center [797, 296] width 87 height 26
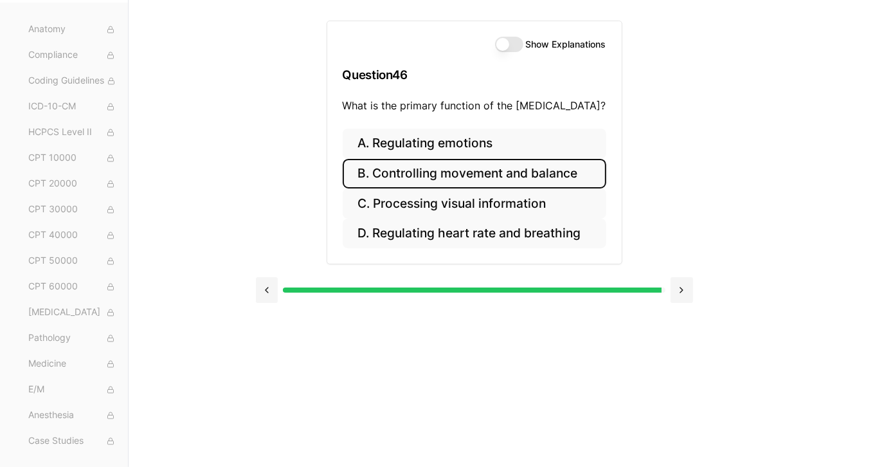
click at [451, 171] on button "B. Controlling movement and balance" at bounding box center [475, 174] width 264 height 30
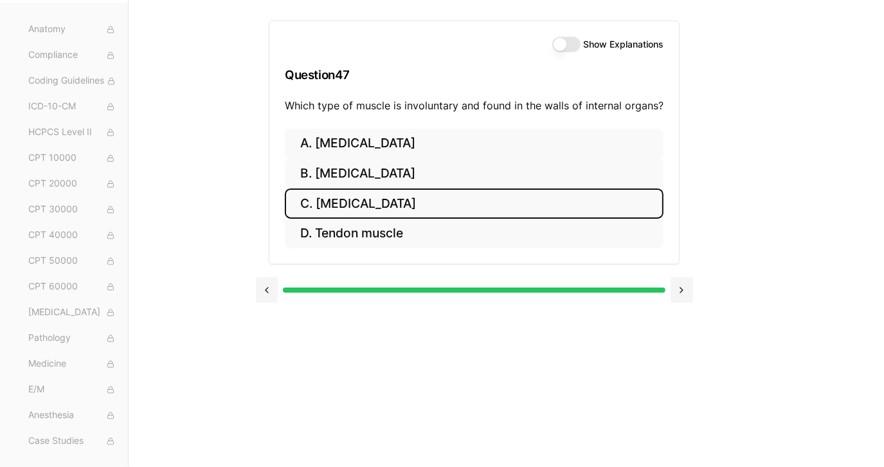
click at [662, 290] on div at bounding box center [474, 289] width 382 height 5
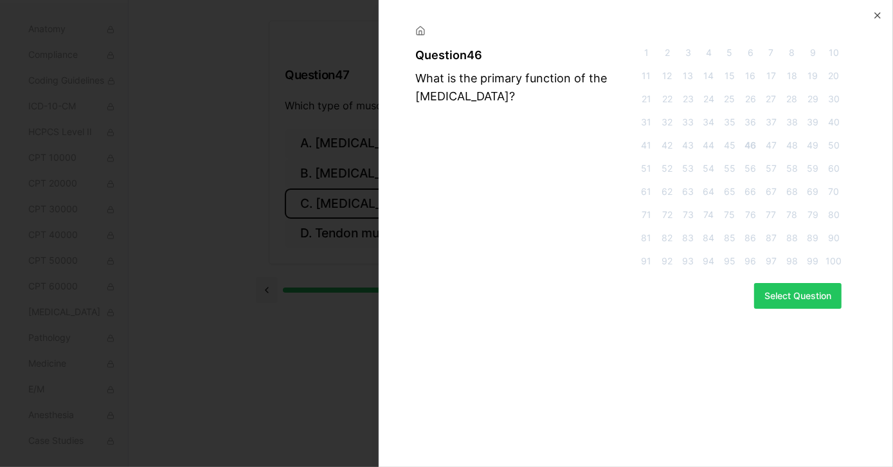
click at [834, 262] on span "100" at bounding box center [833, 261] width 15 height 13
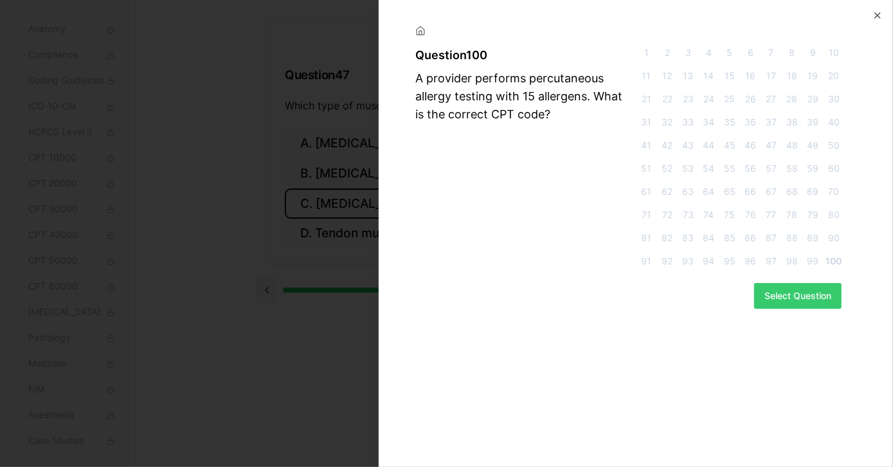
click at [797, 293] on button "Select Question" at bounding box center [797, 296] width 87 height 26
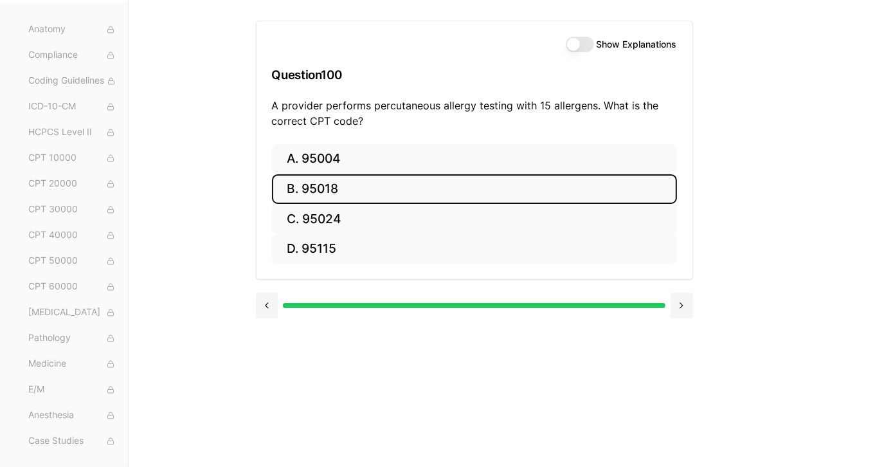
click at [347, 190] on button "B. 95018" at bounding box center [474, 189] width 405 height 30
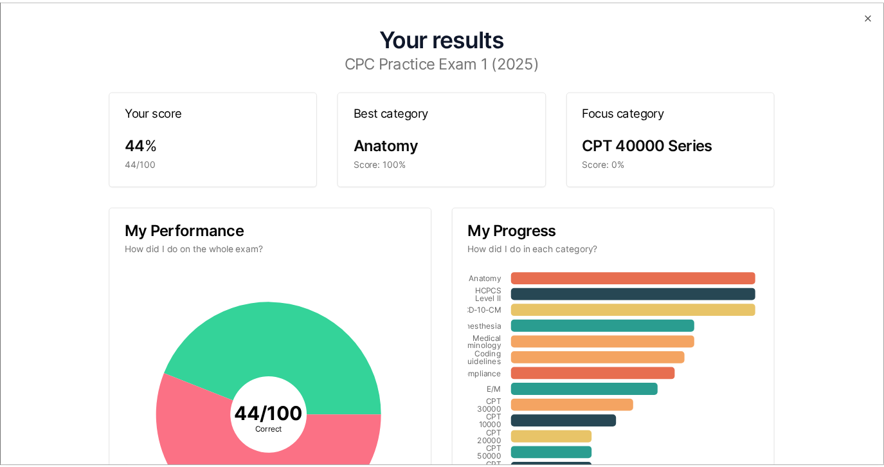
scroll to position [0, 0]
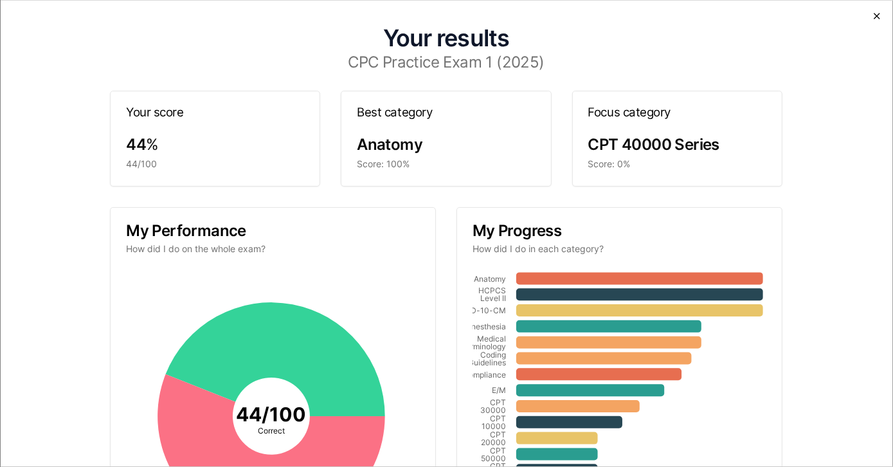
click at [874, 16] on icon "button" at bounding box center [876, 16] width 5 height 5
